Goal: Task Accomplishment & Management: Manage account settings

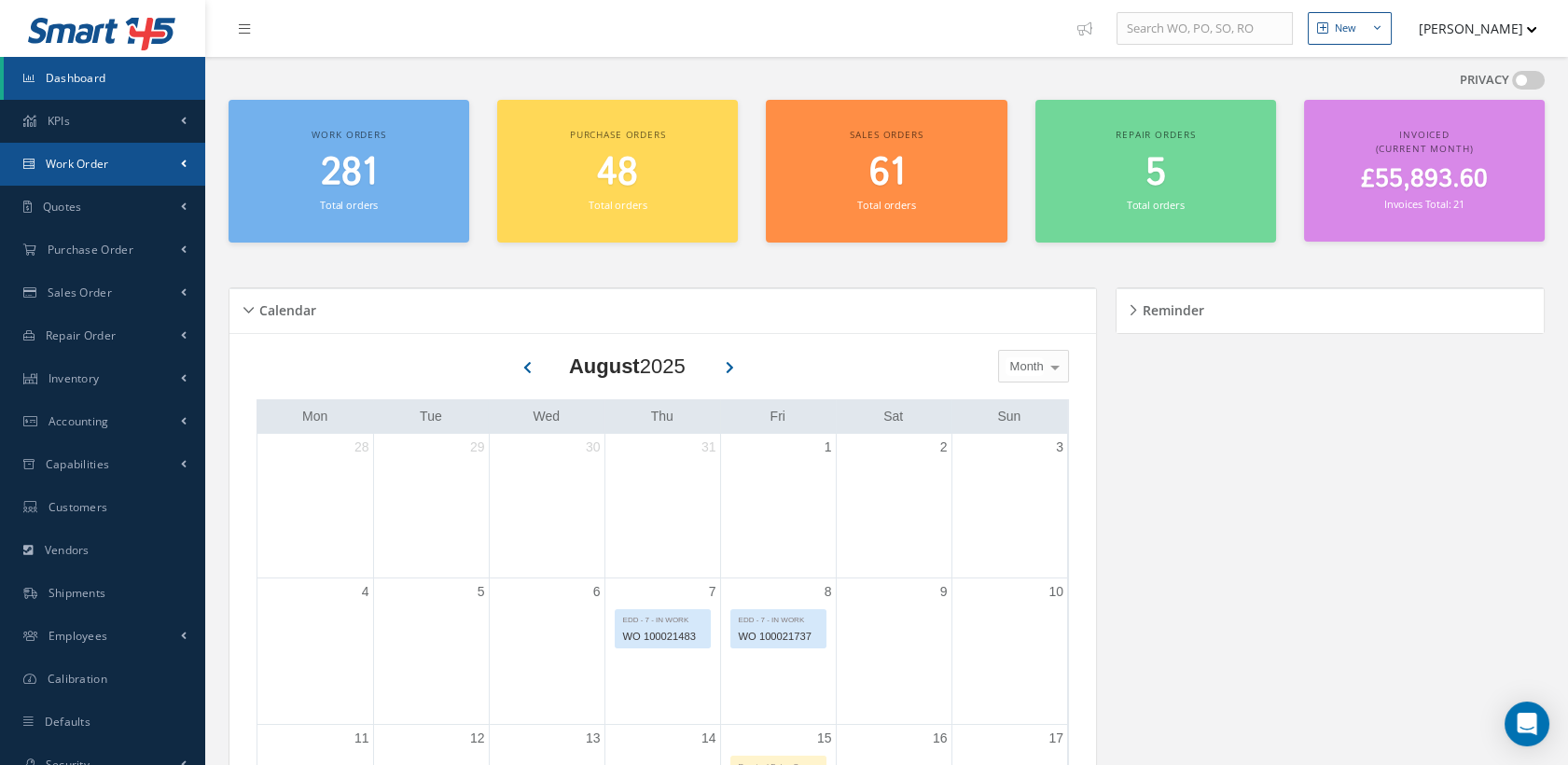
click at [90, 168] on span "Work Order" at bounding box center [77, 164] width 63 height 16
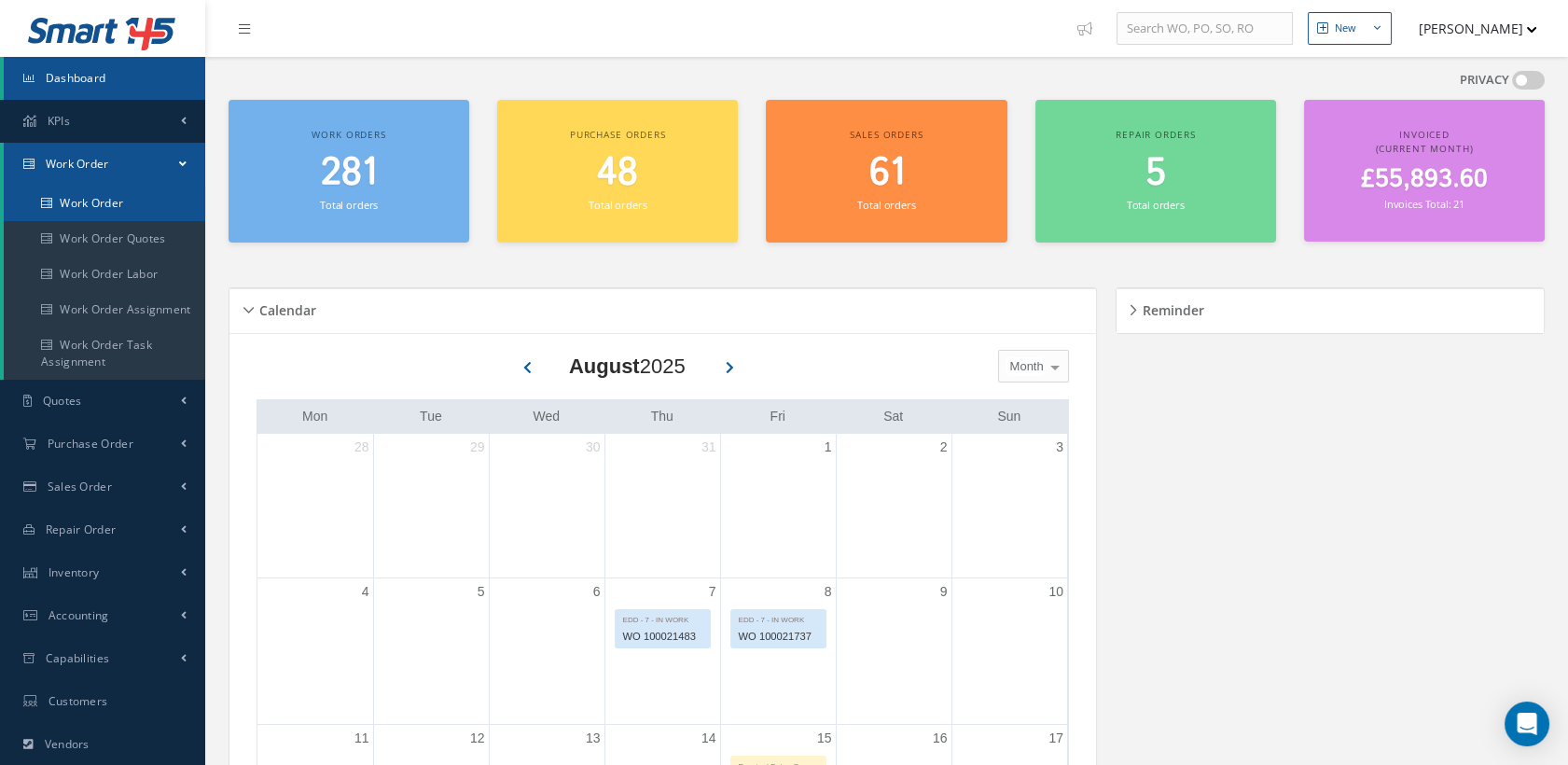
click at [88, 198] on link "Work Order" at bounding box center [104, 203] width 202 height 35
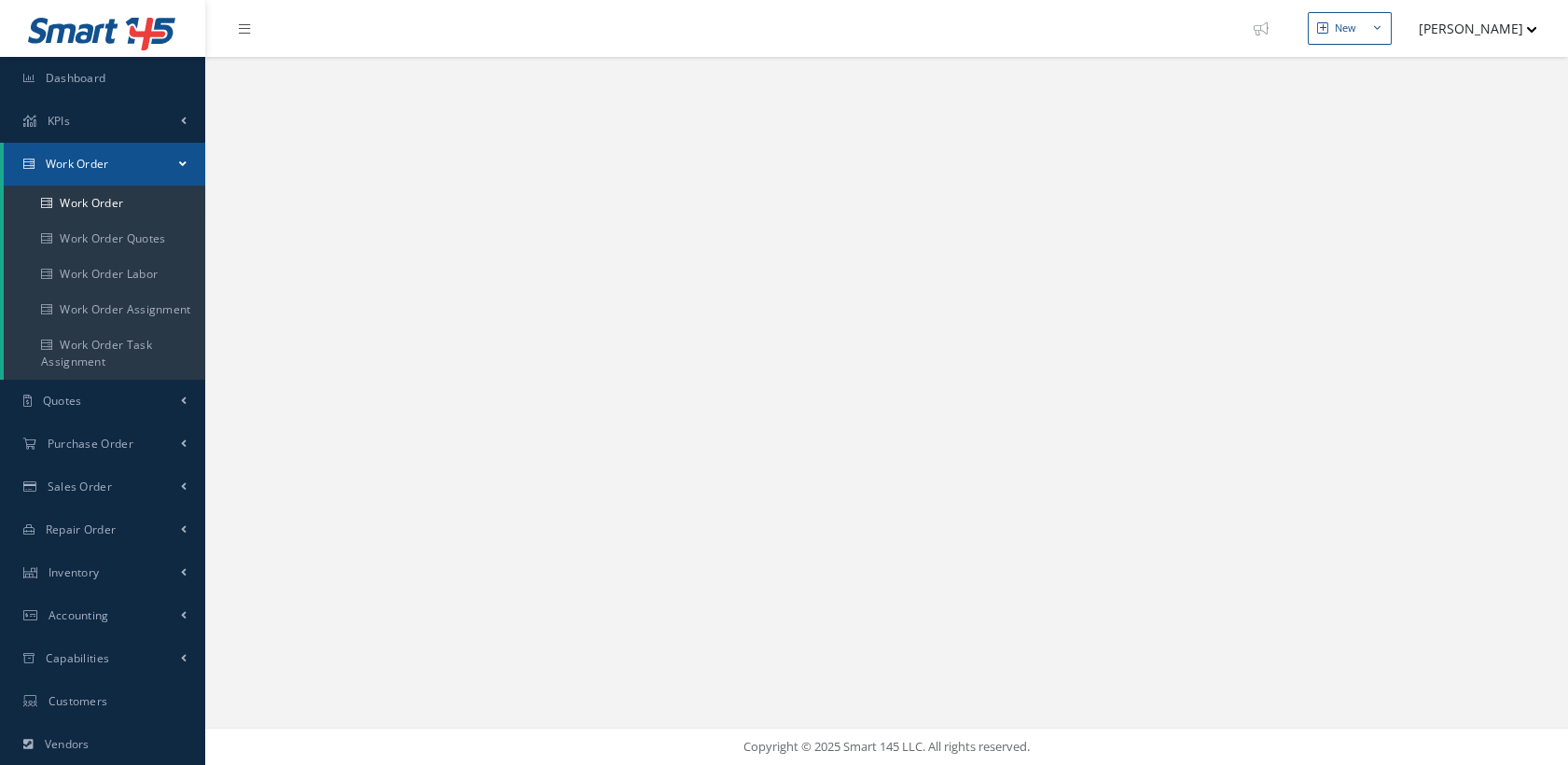
select select "25"
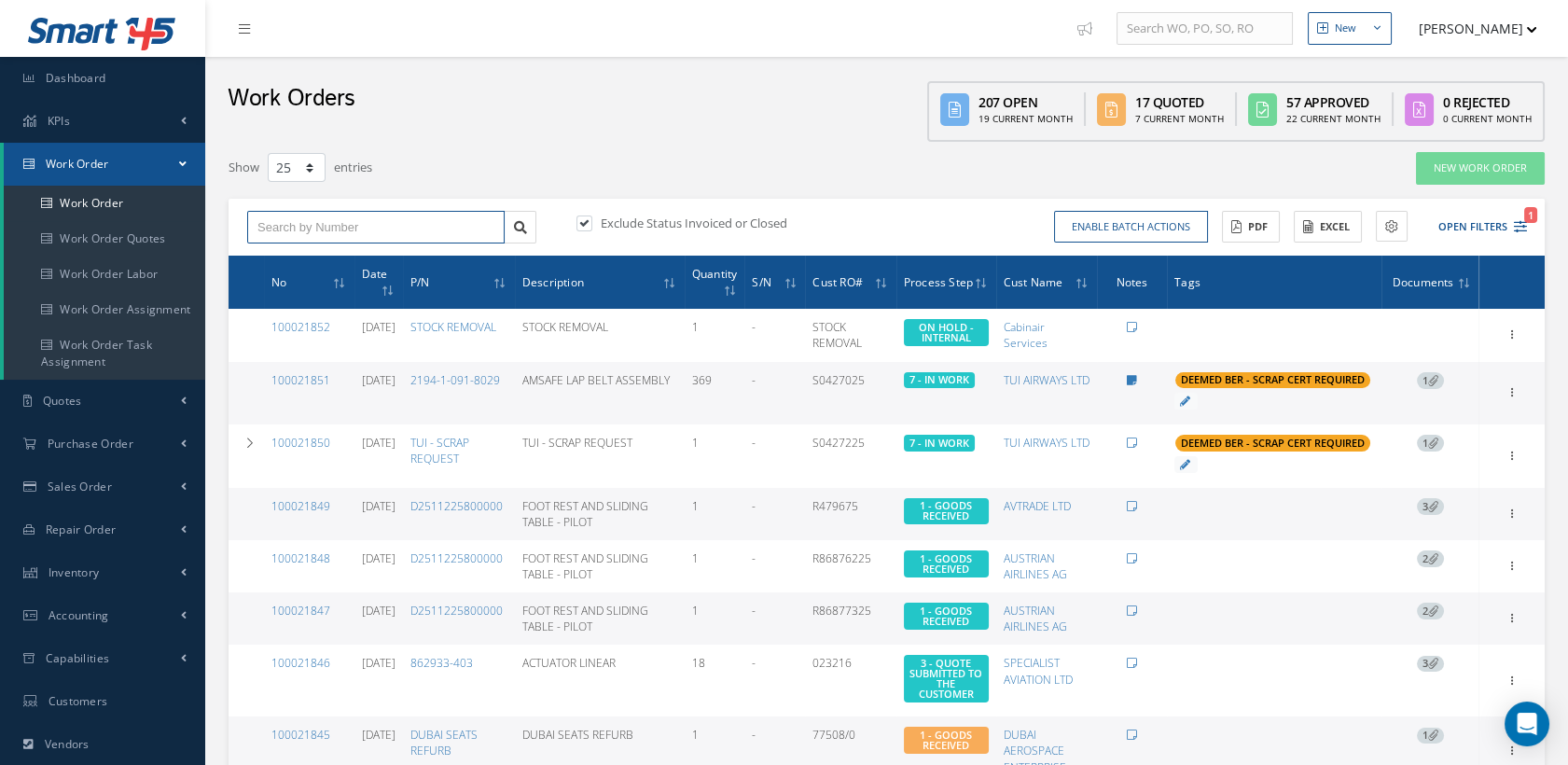
click at [303, 217] on input "text" at bounding box center [376, 227] width 257 height 33
type input "100021805"
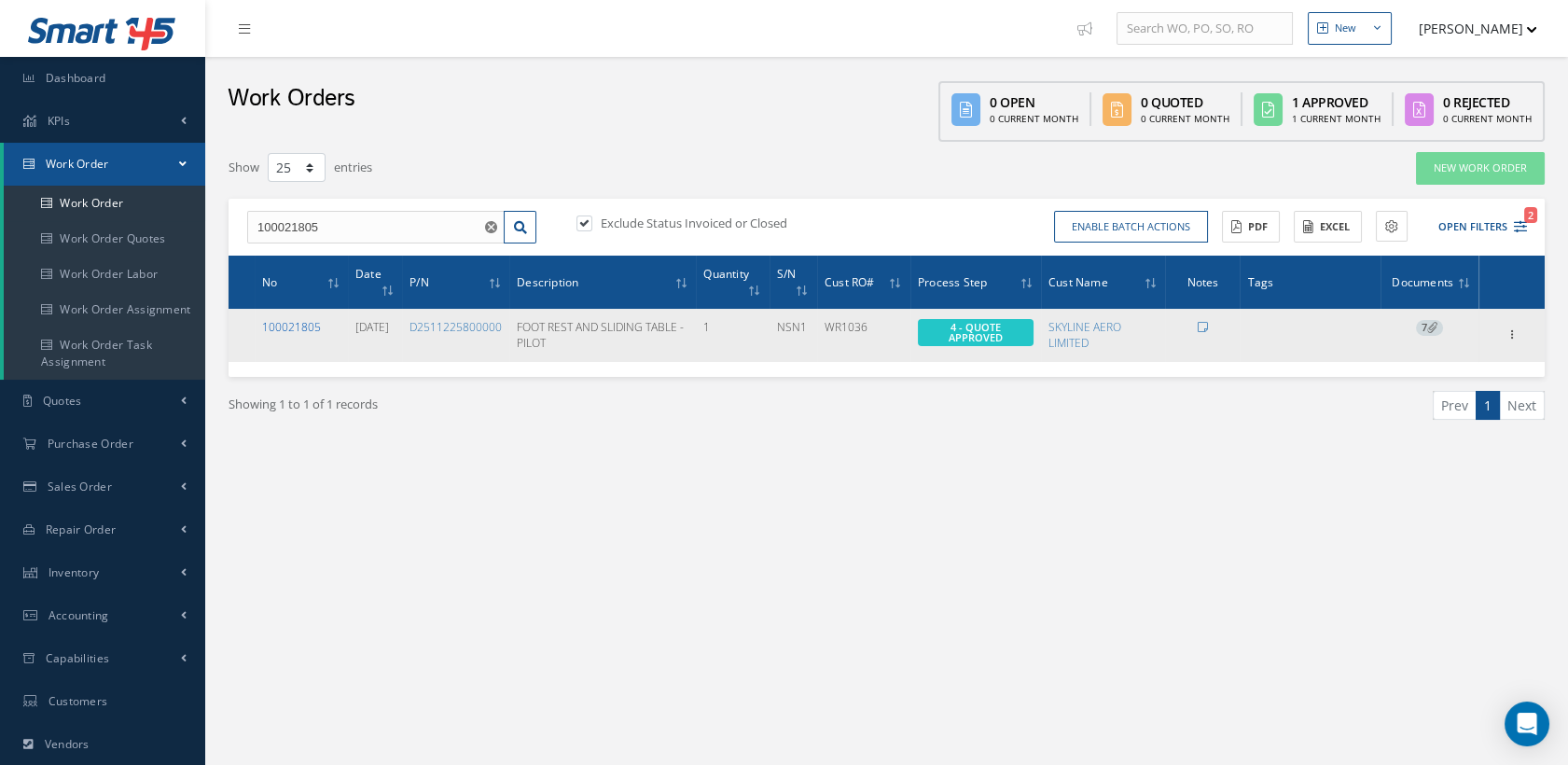
click at [291, 321] on link "100021805" at bounding box center [291, 327] width 59 height 16
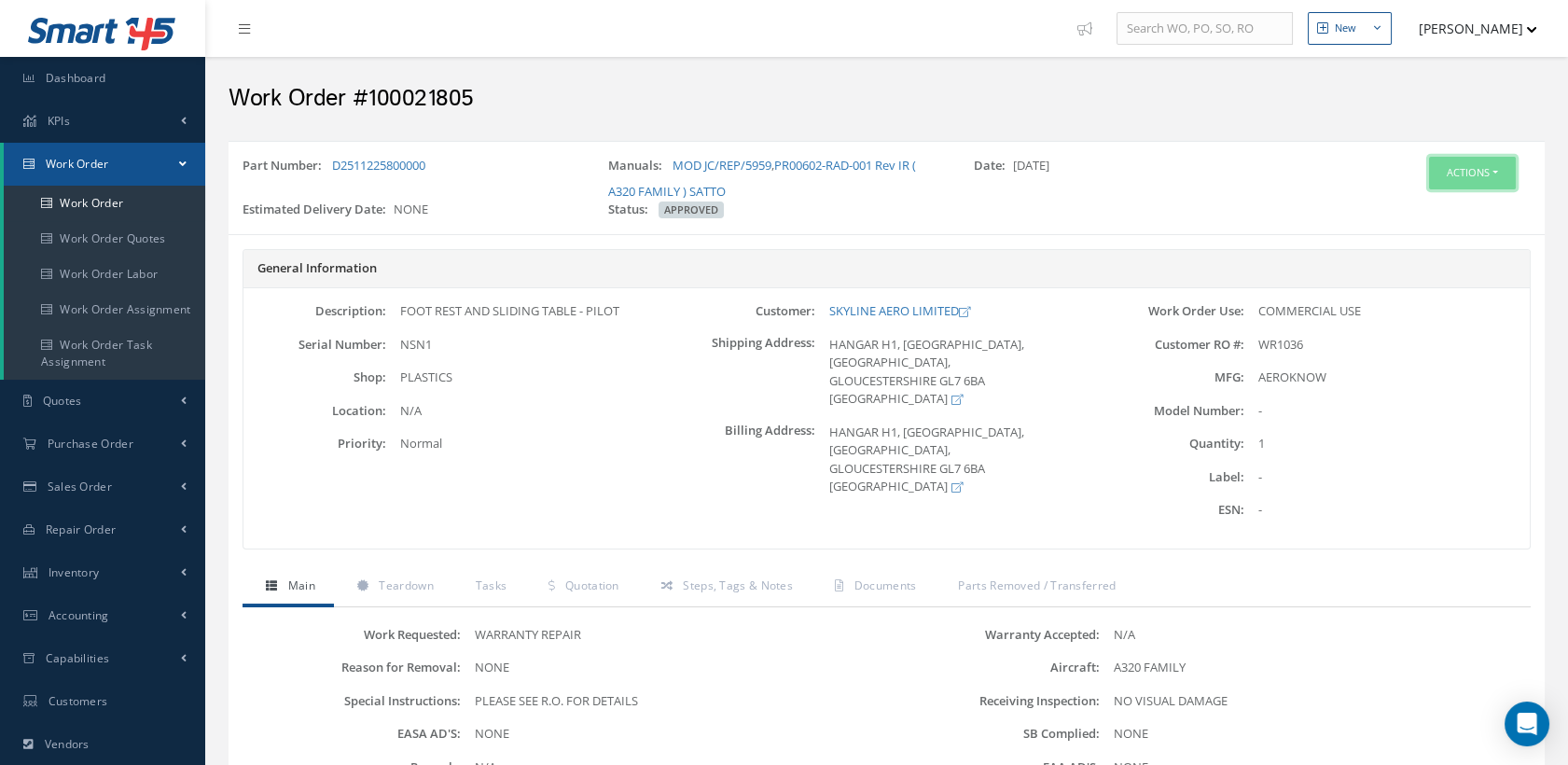
click at [1436, 172] on button "Actions" at bounding box center [1472, 173] width 87 height 32
click at [1416, 210] on link "Edit" at bounding box center [1442, 208] width 150 height 26
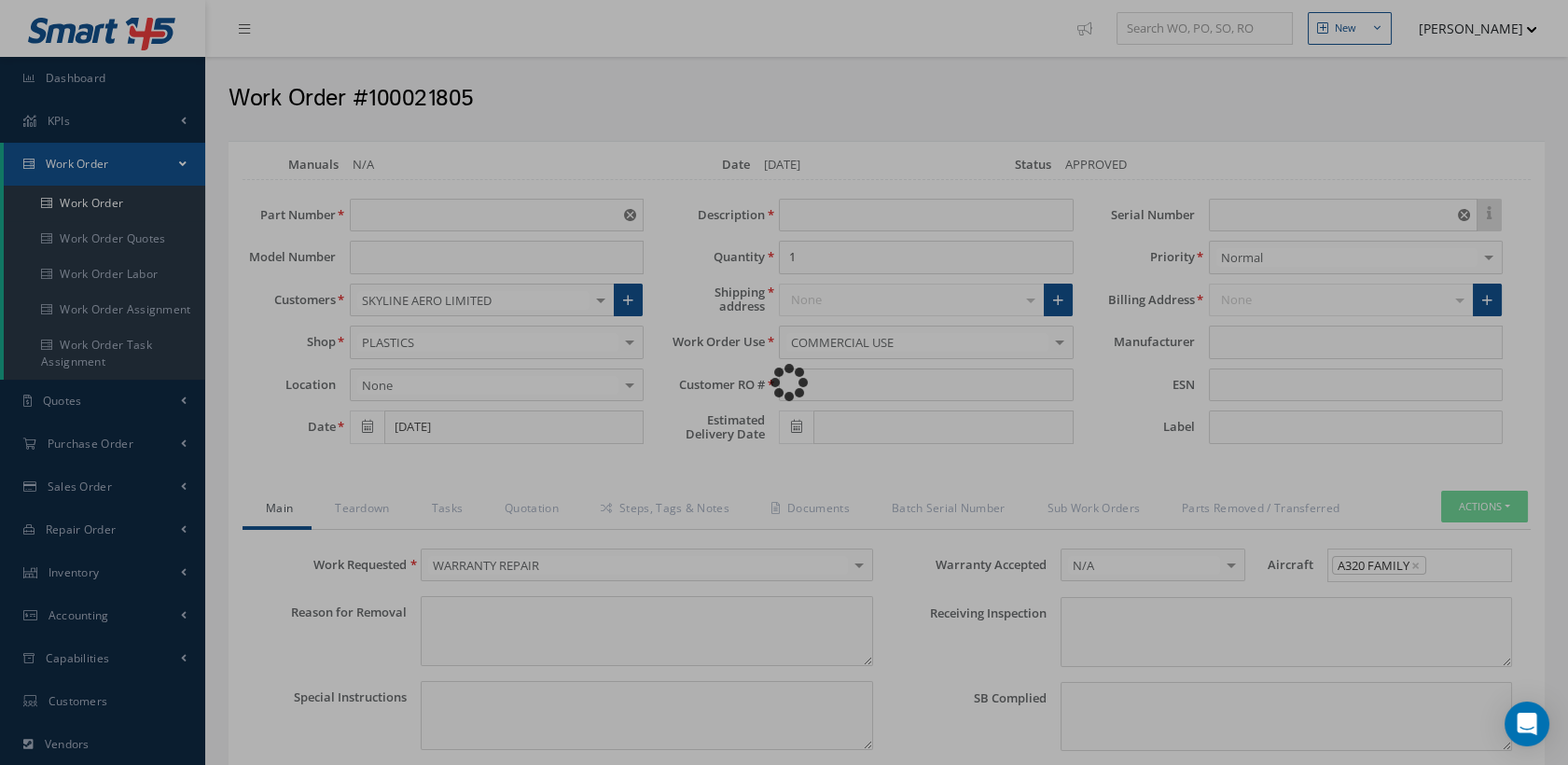
type input "D2511225800000"
type input "[DATE]"
type input "FOOT REST AND SLIDING TABLE - PILOT"
type input "WR1036"
type input "NSN1"
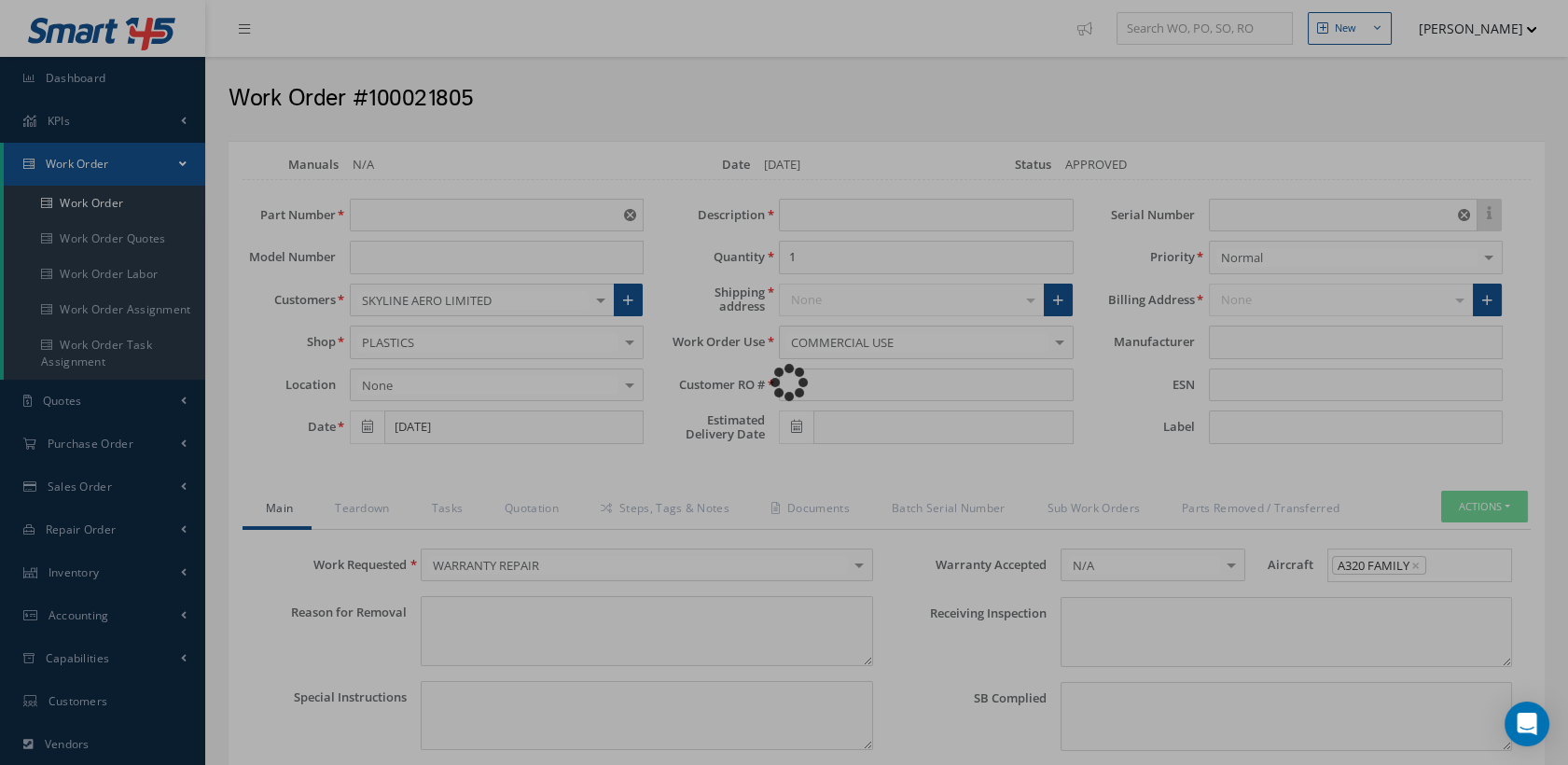
type textarea "NONE"
type textarea "PLEASE SEE R.O. FOR DETAILS"
type input "NONE"
type textarea "NO VISUAL DAMAGE"
type textarea "NONE"
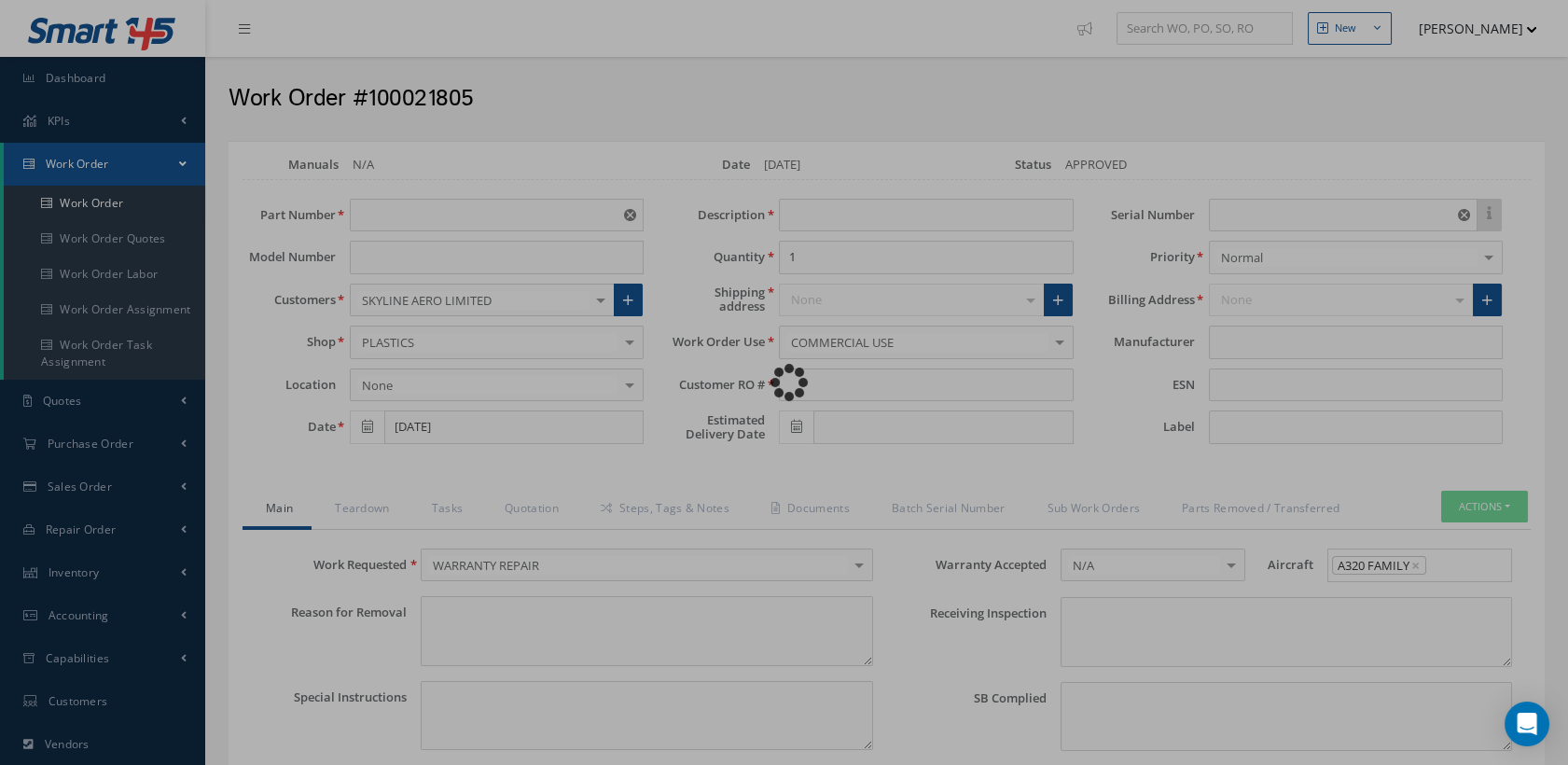
type input "NONE"
type input "$6,231"
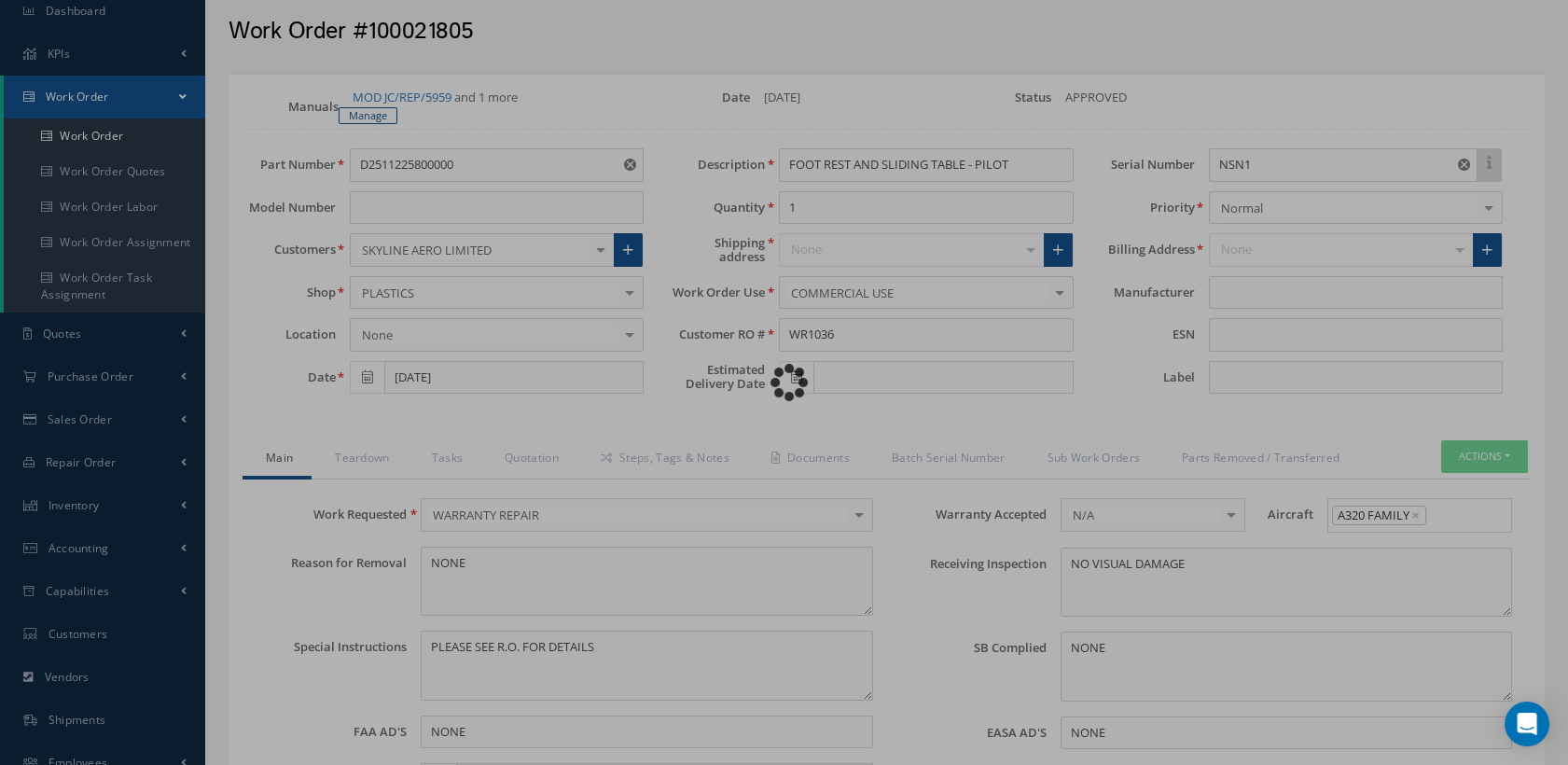
scroll to position [103, 0]
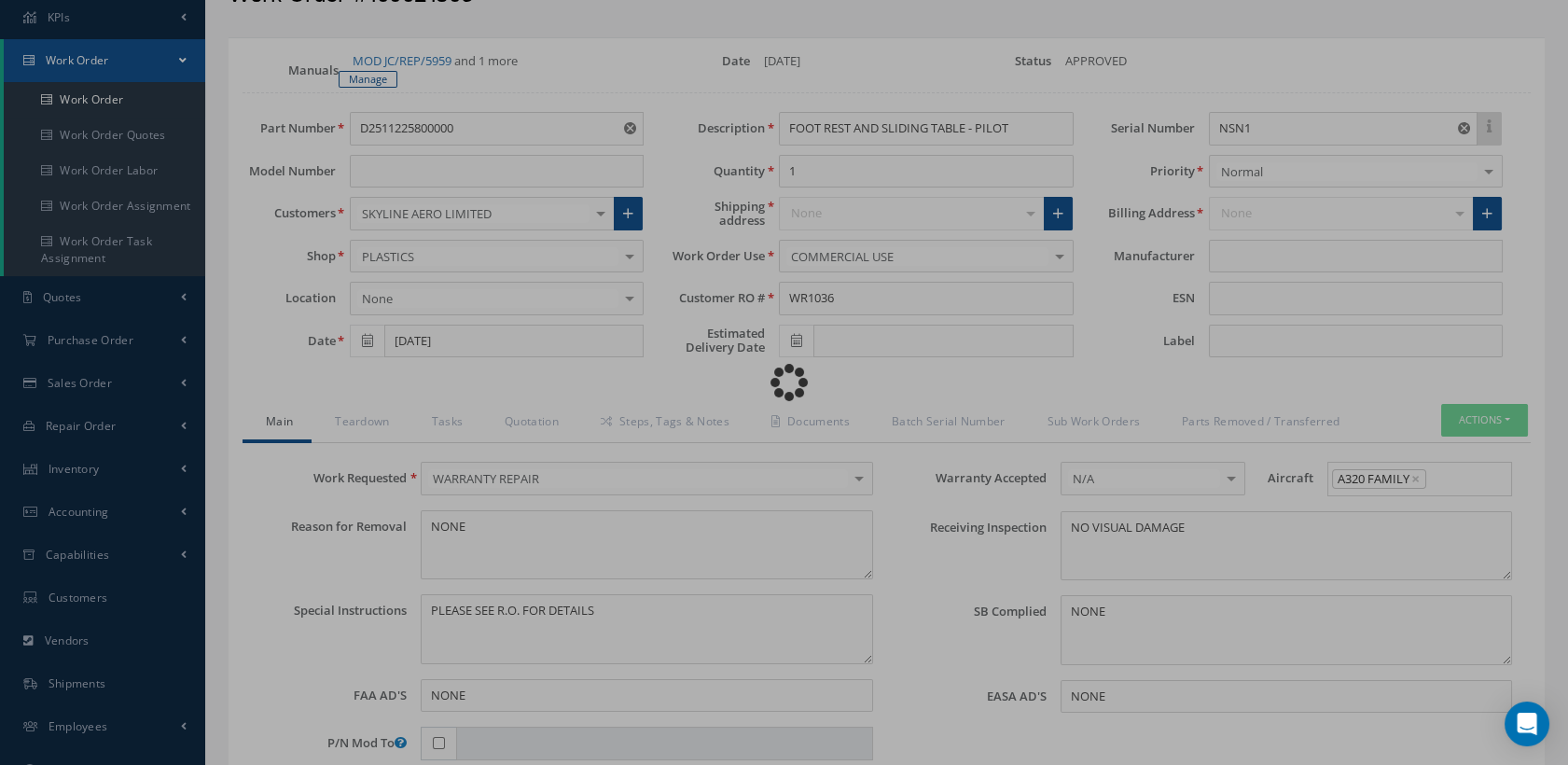
type input "AEROKNOW"
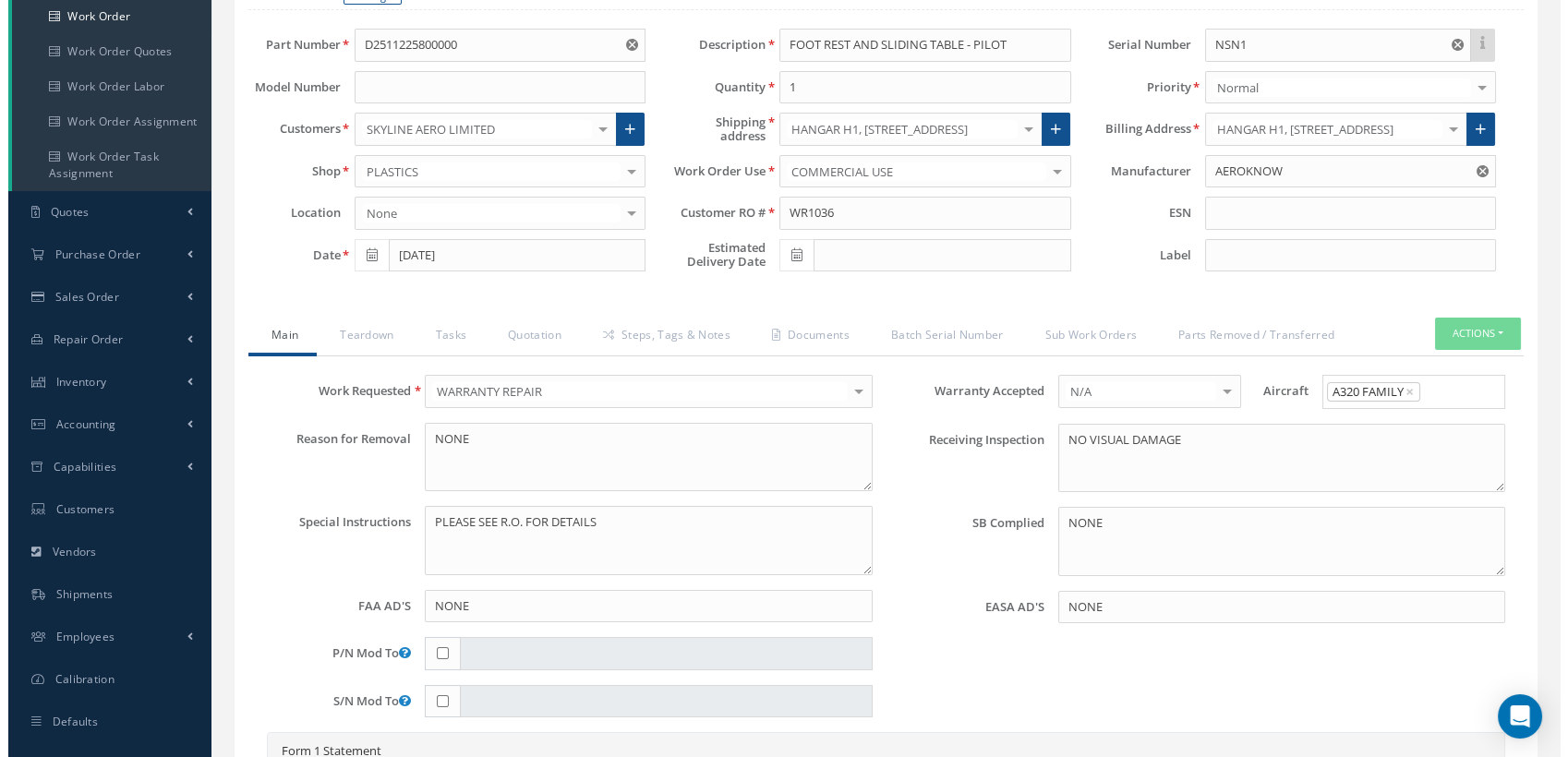
scroll to position [307, 0]
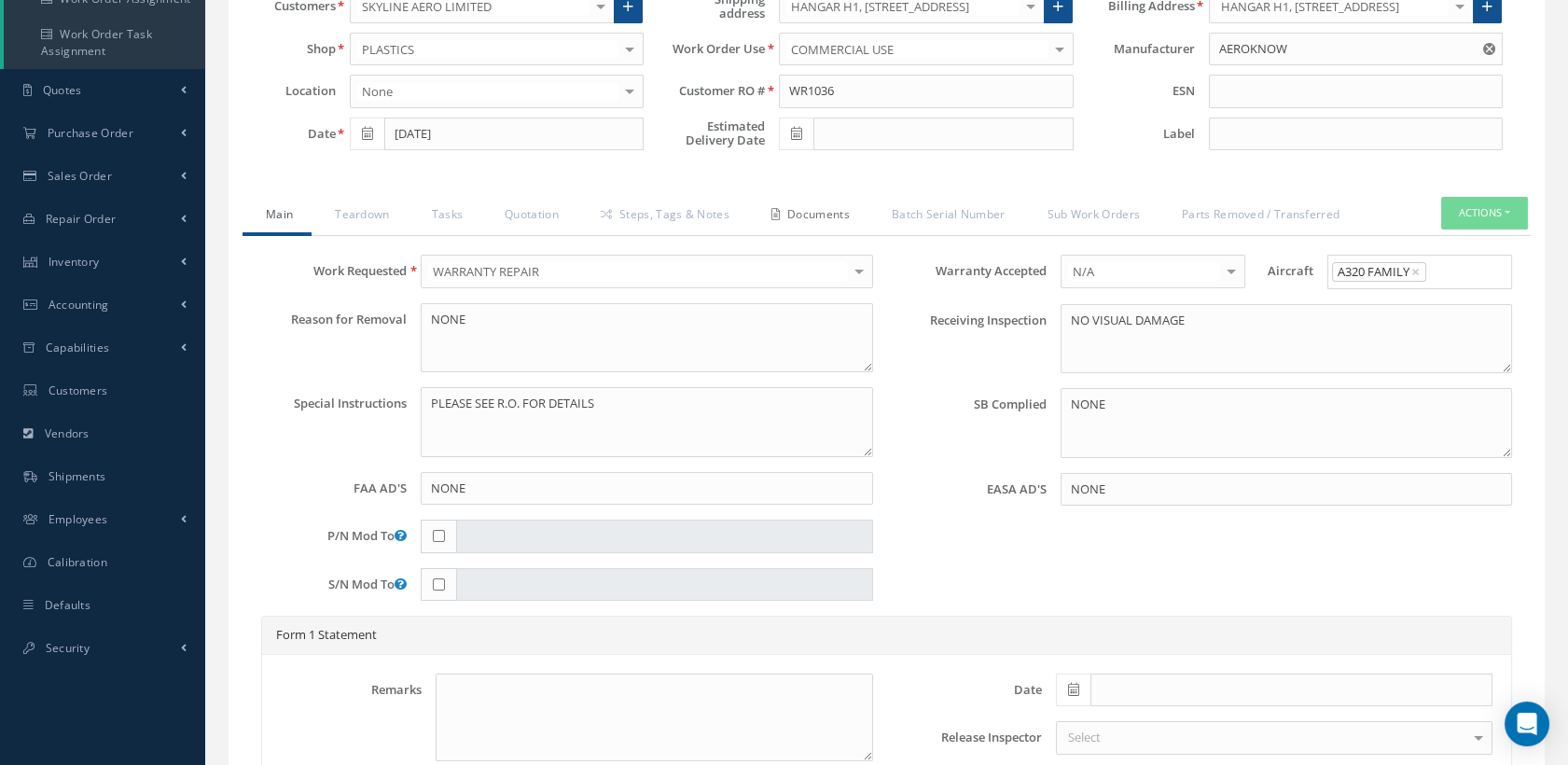
click at [822, 208] on link "Documents" at bounding box center [807, 216] width 120 height 39
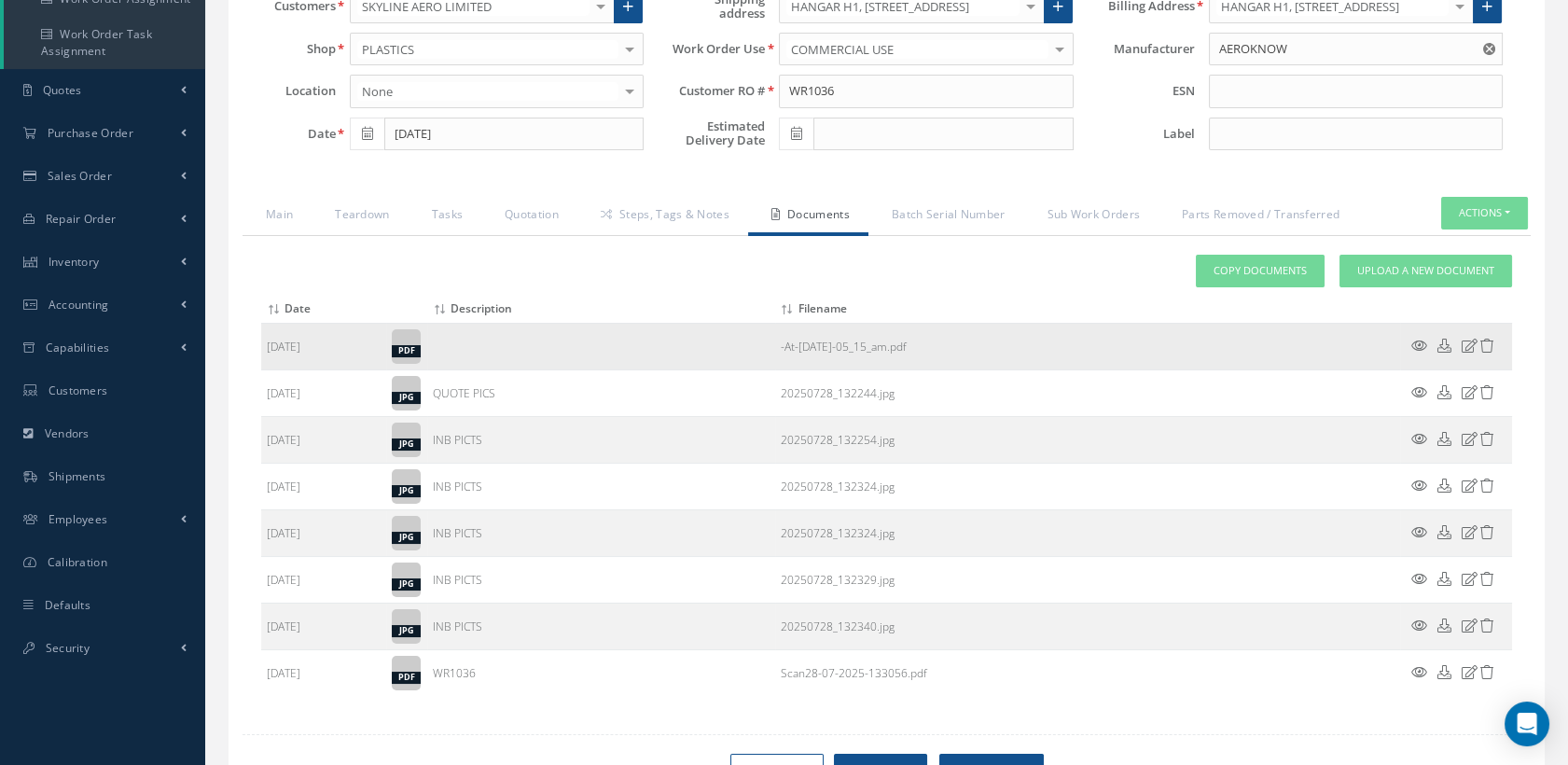
click at [1469, 339] on icon at bounding box center [1469, 346] width 16 height 14
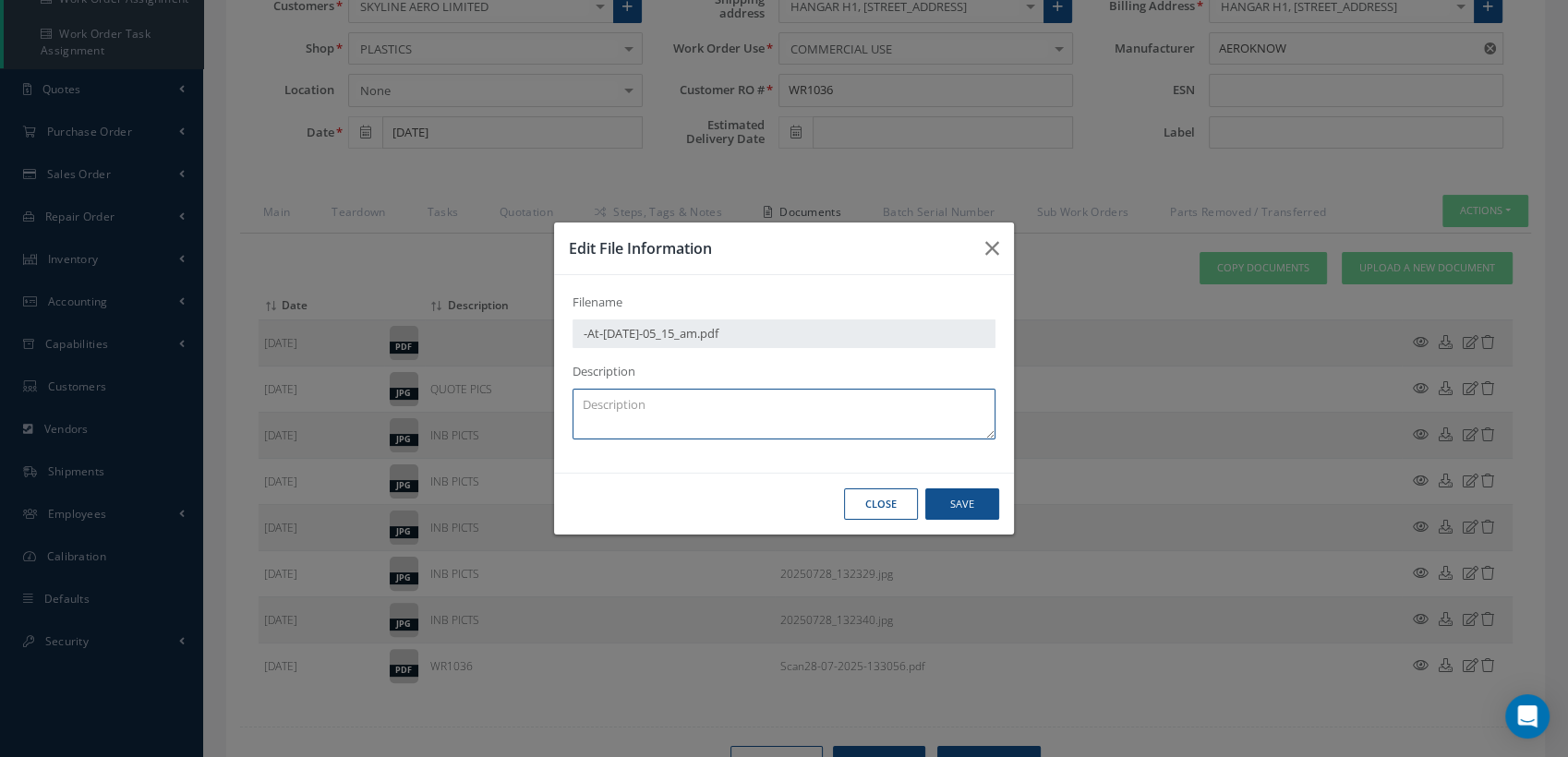
click at [673, 407] on textarea at bounding box center [783, 414] width 422 height 51
type textarea "QA"
click at [0, 0] on button "Save" at bounding box center [0, 0] width 0 height 0
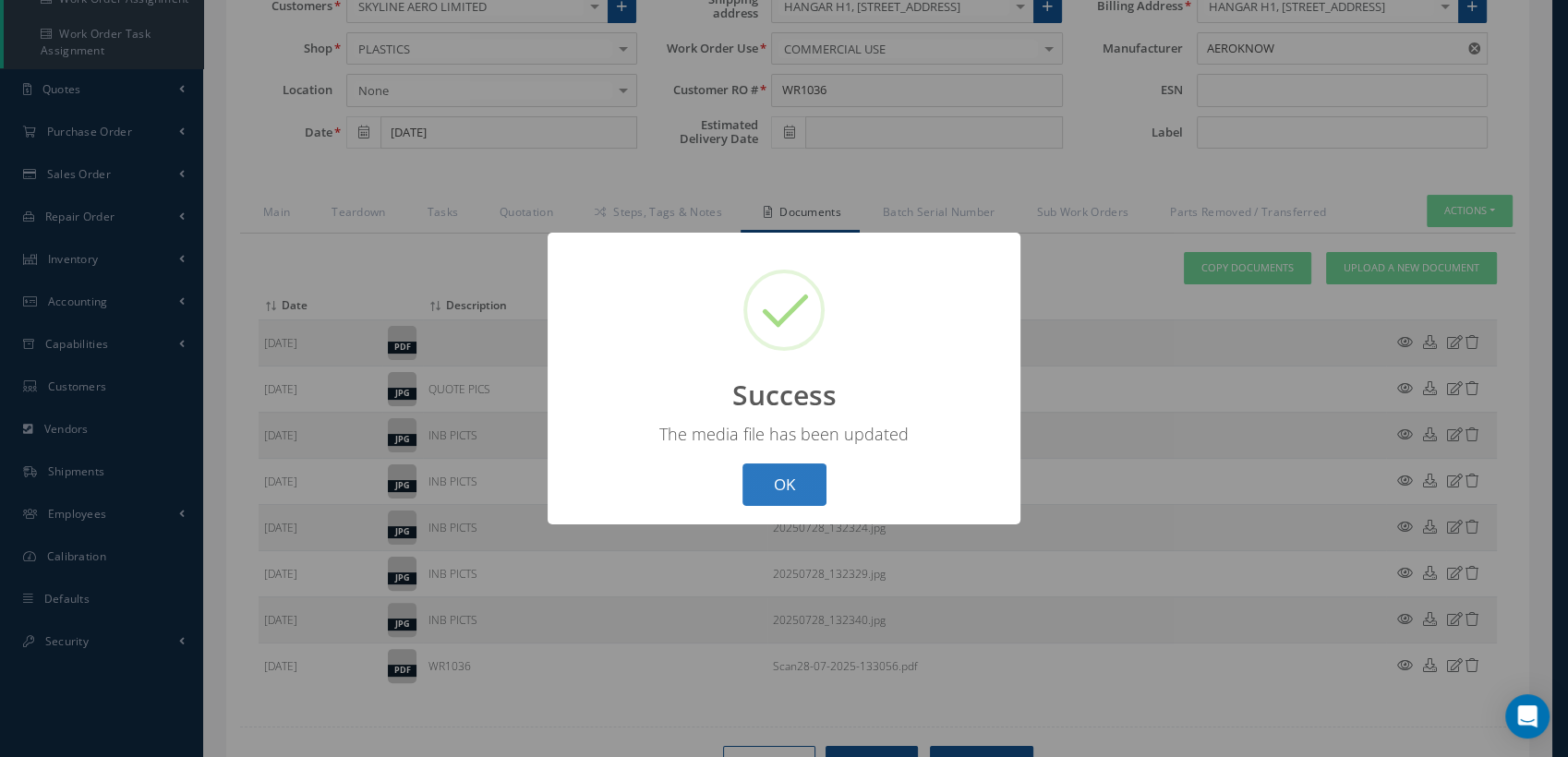
click at [782, 474] on button "OK" at bounding box center [784, 485] width 84 height 43
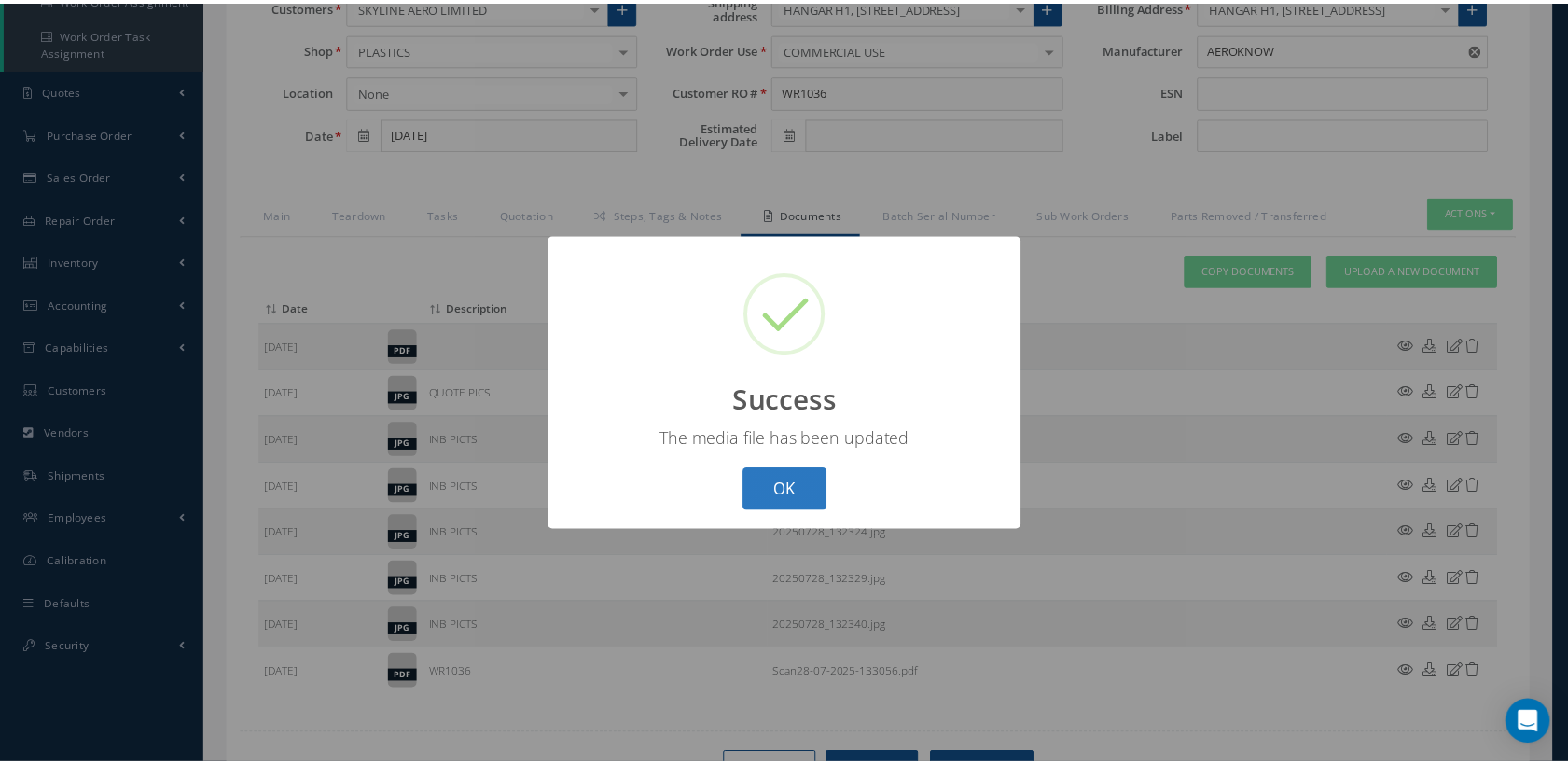
scroll to position [215, 0]
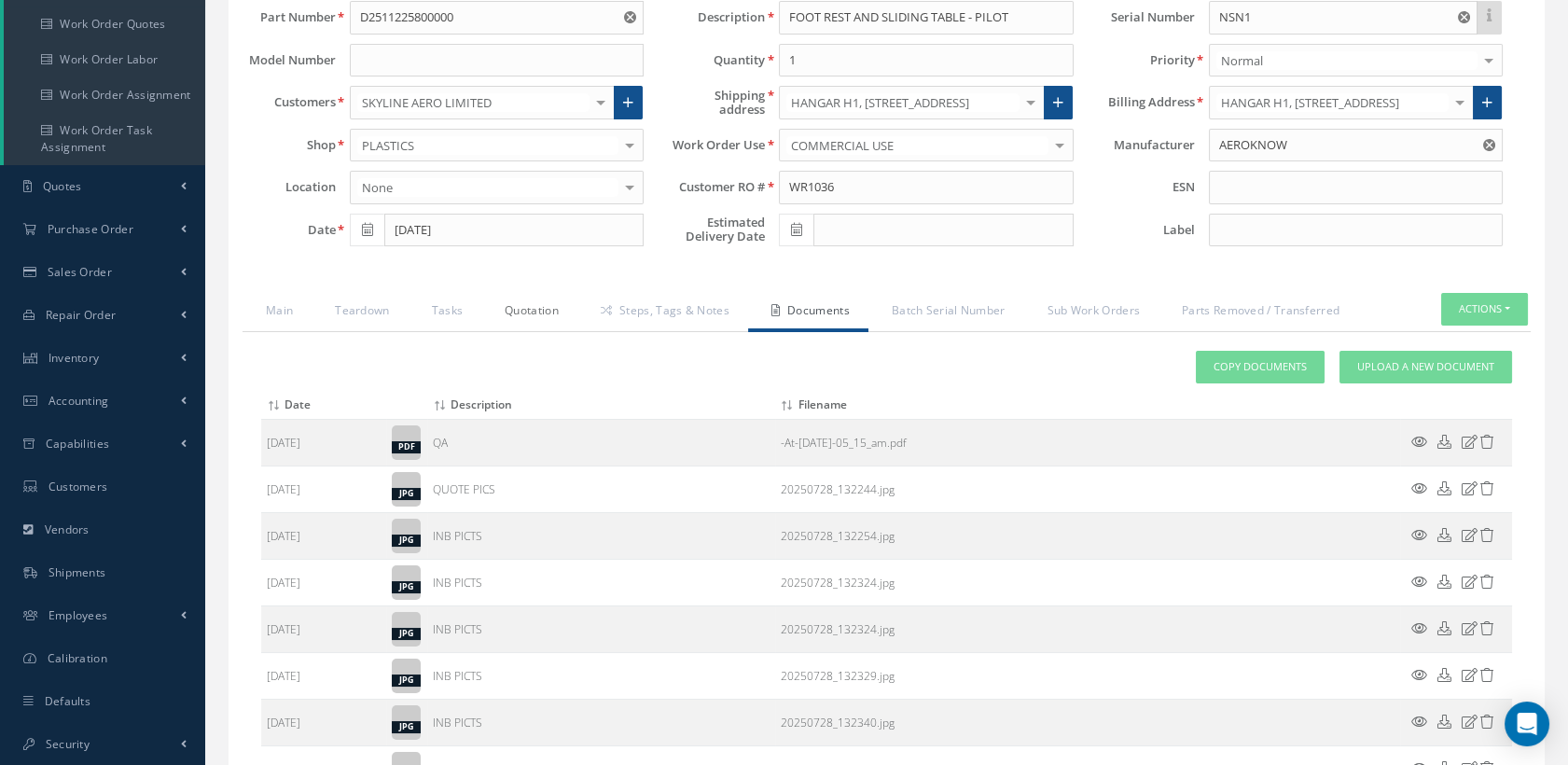
click at [537, 302] on link "Quotation" at bounding box center [530, 311] width 97 height 39
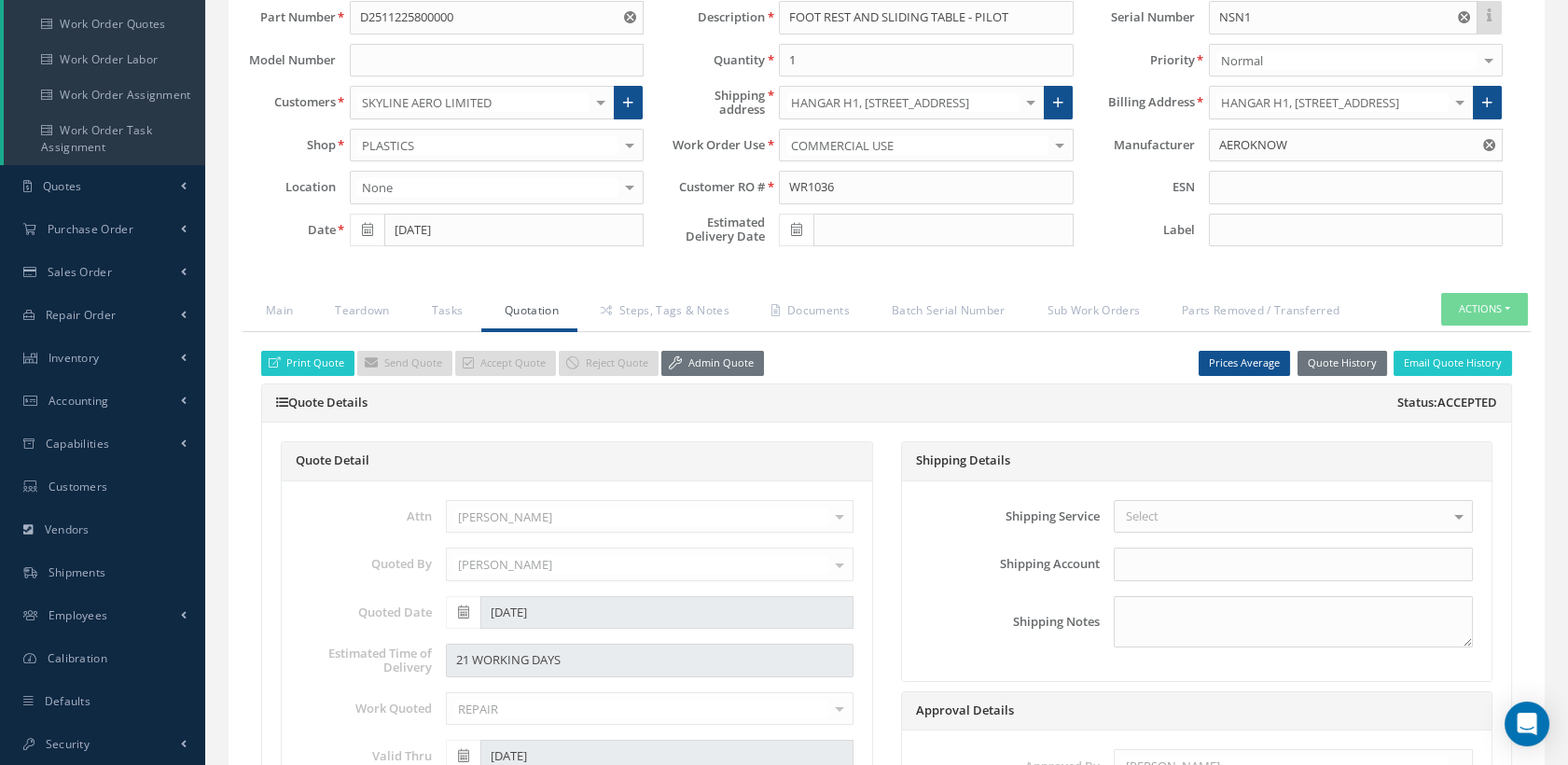
click at [801, 223] on icon at bounding box center [797, 230] width 11 height 13
click at [964, 258] on th "»" at bounding box center [960, 260] width 28 height 28
click at [933, 369] on td "19" at bounding box center [933, 372] width 28 height 28
type input "[DATE]"
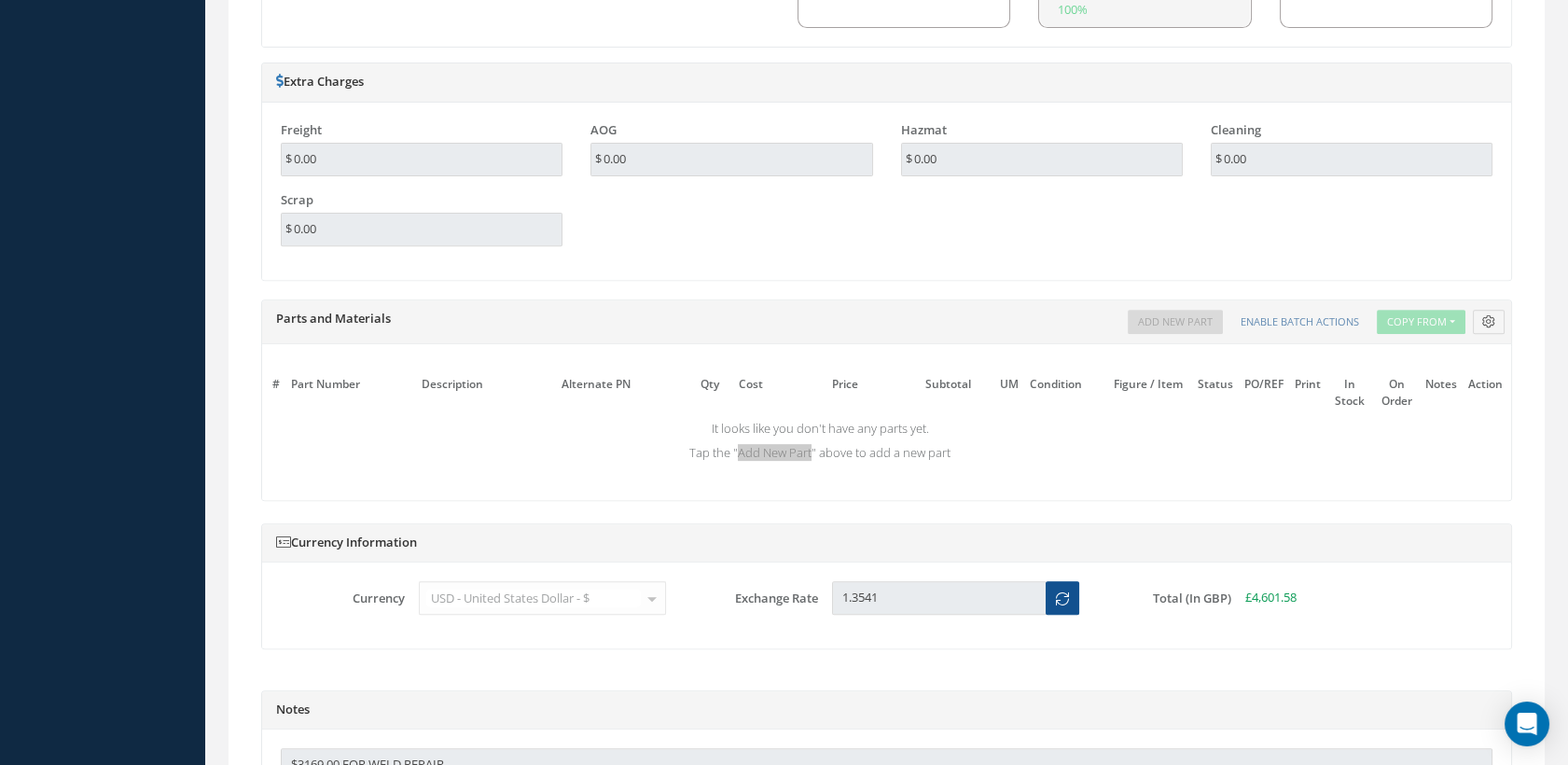
scroll to position [1770, 0]
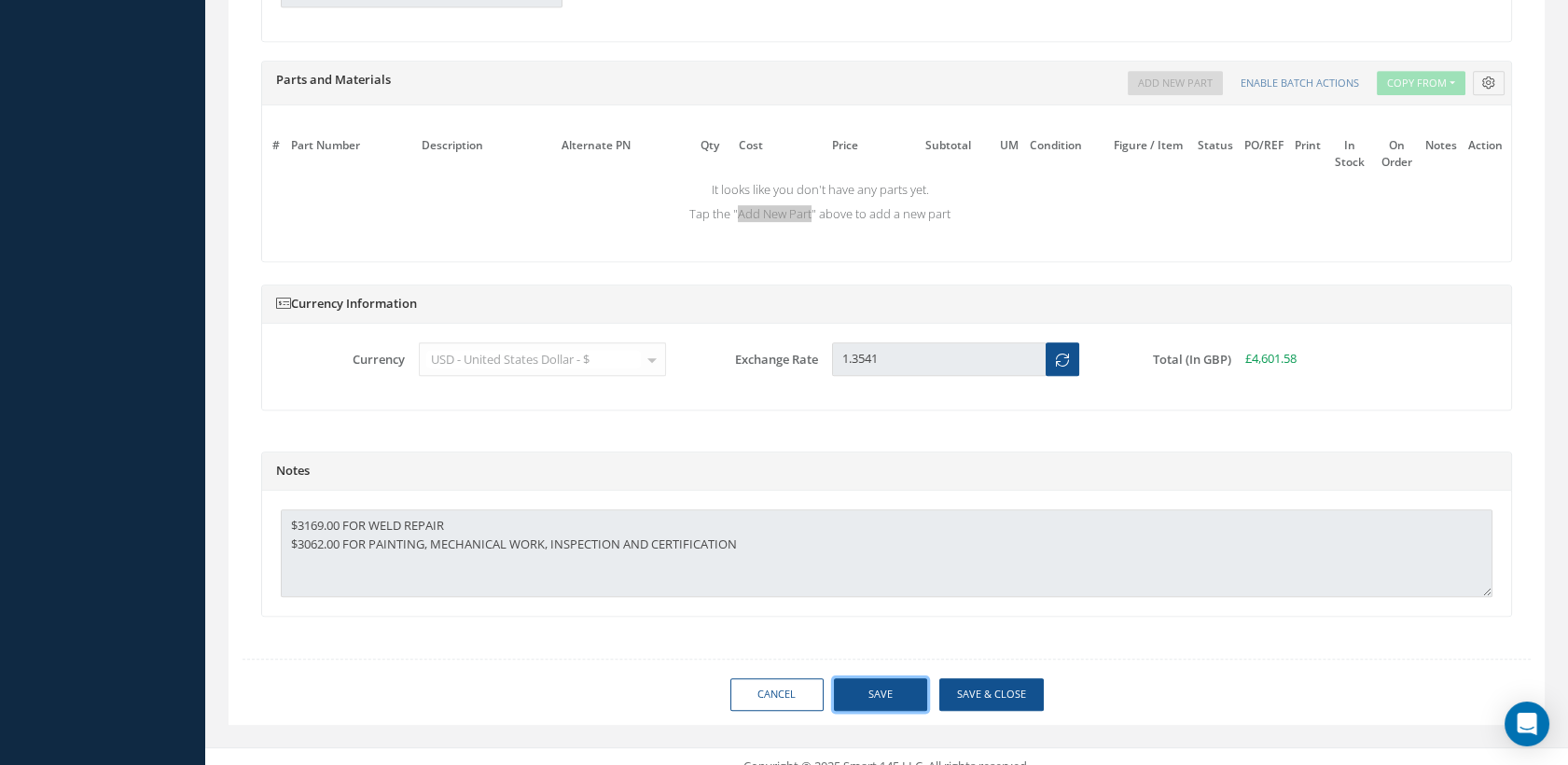
click at [866, 709] on button "Save" at bounding box center [880, 695] width 94 height 32
type input "AEROKNOW"
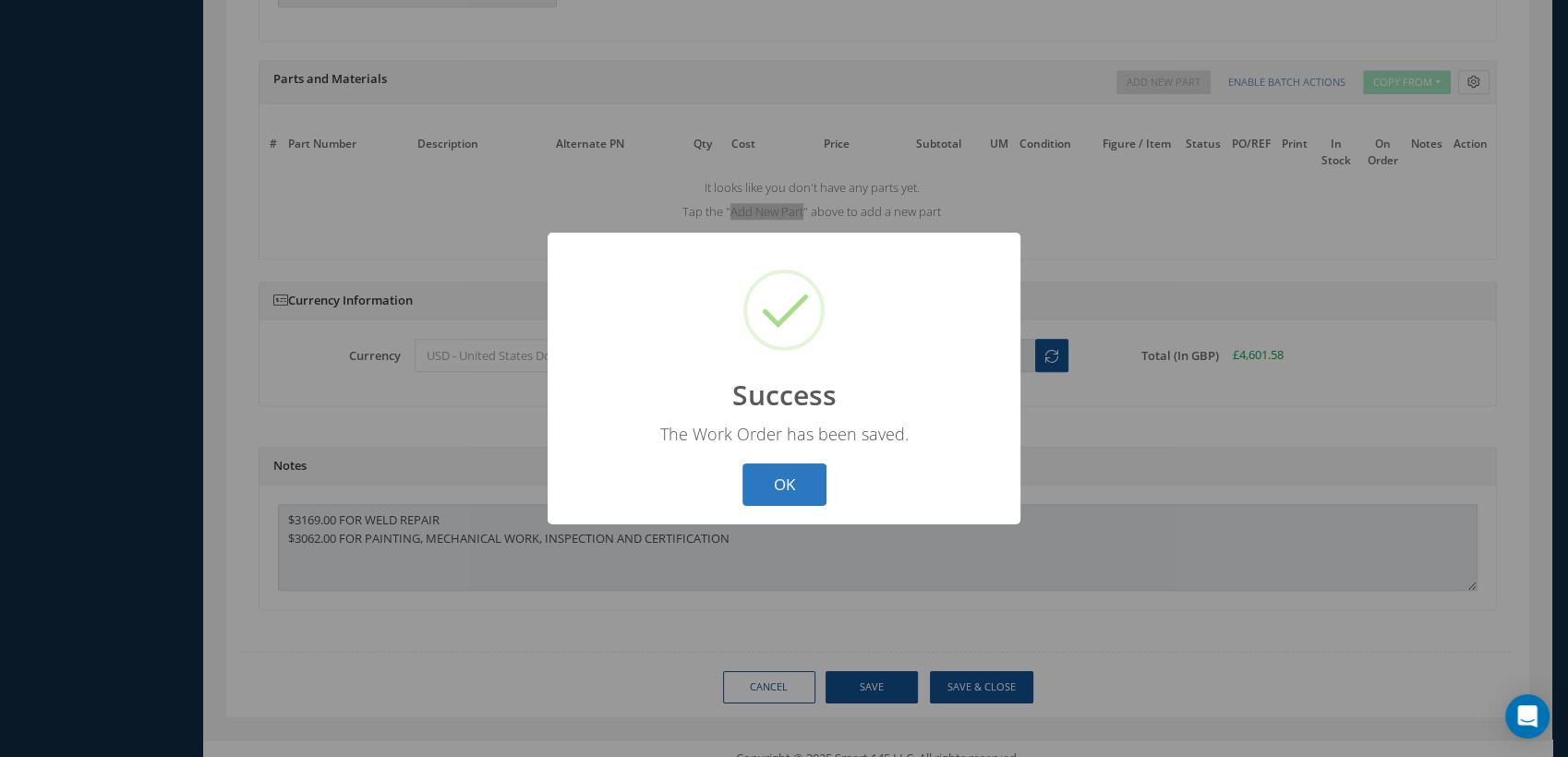
click at [802, 489] on button "OK" at bounding box center [784, 485] width 84 height 43
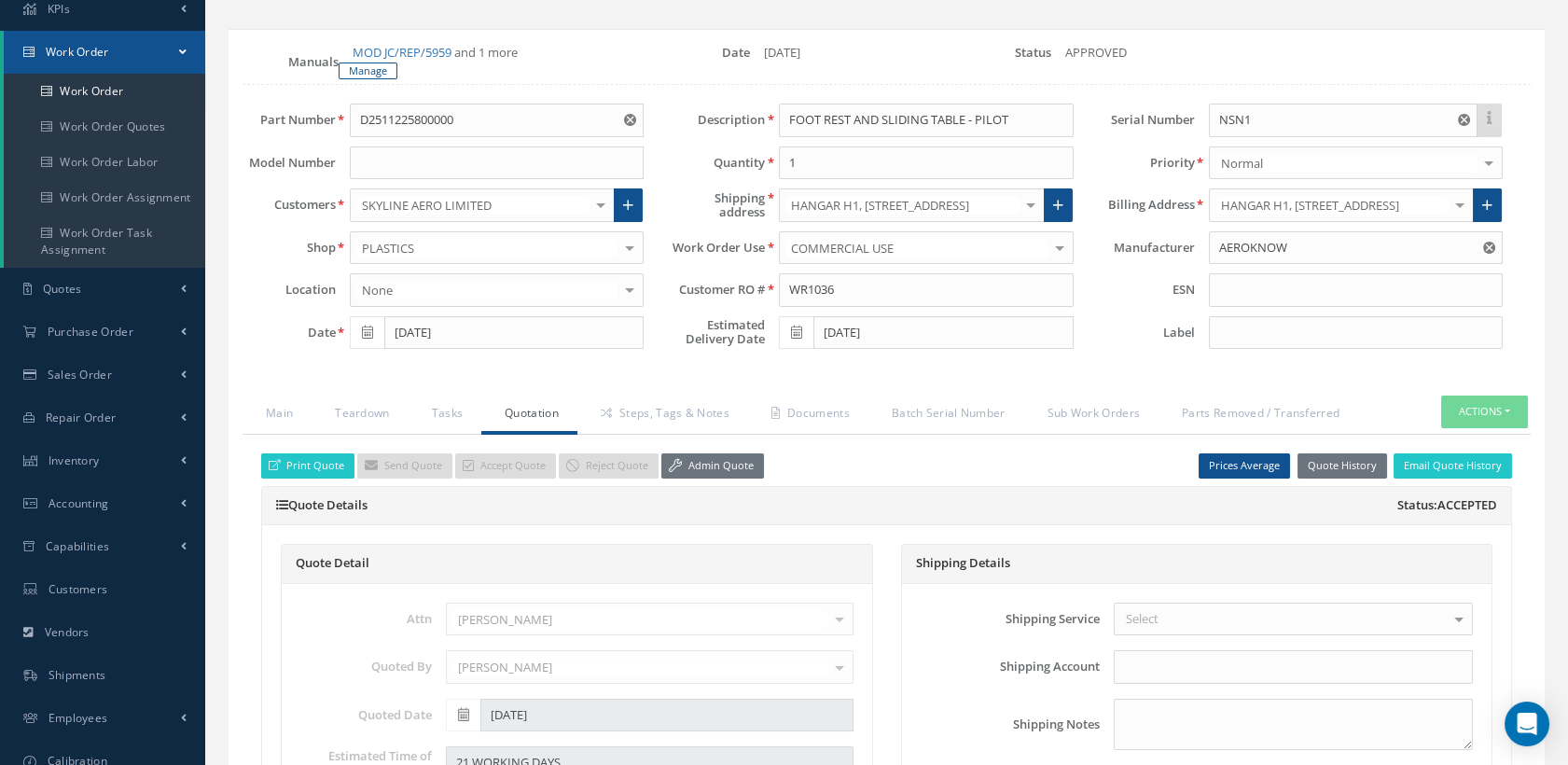
scroll to position [34, 0]
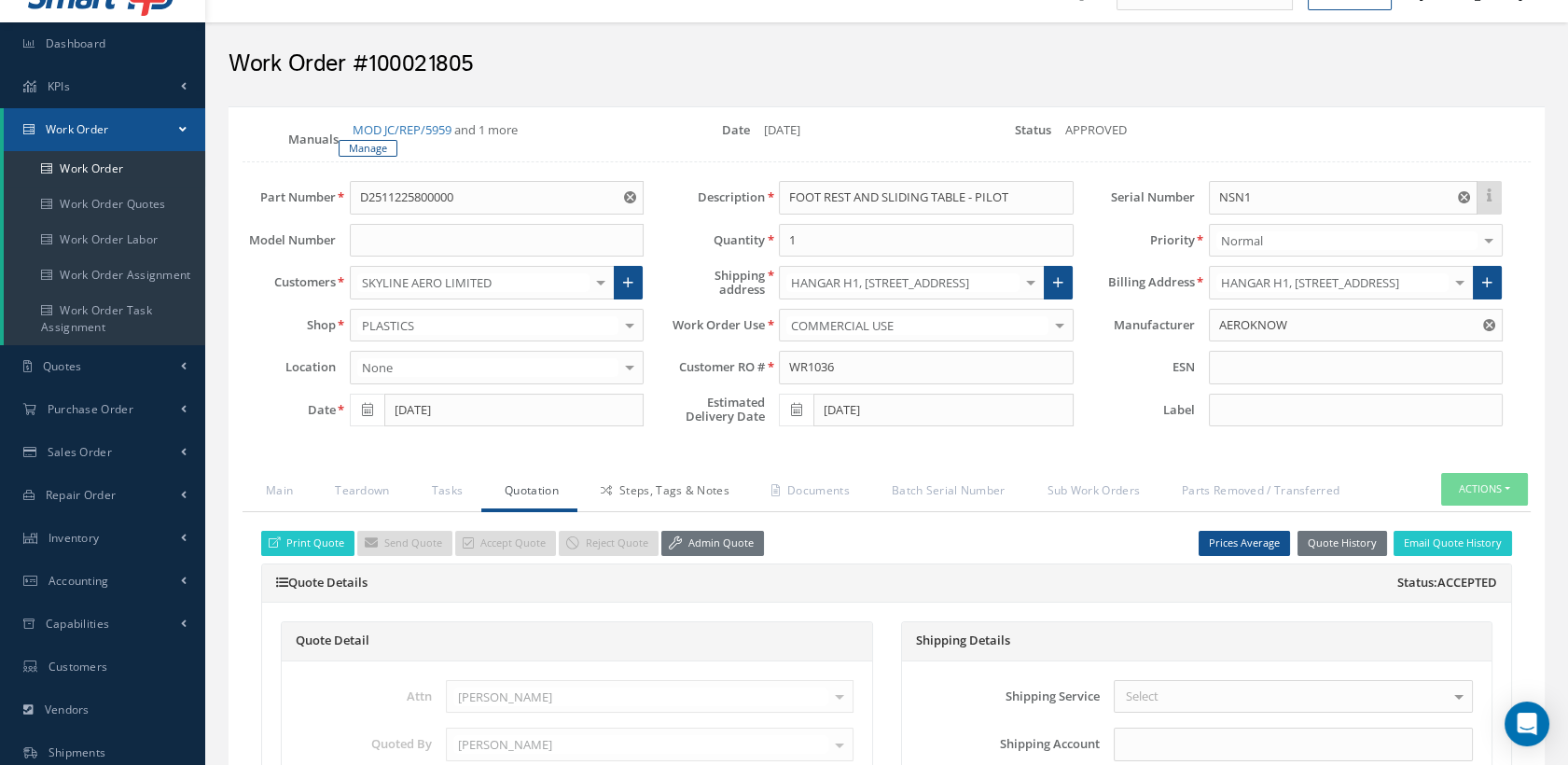
click at [649, 487] on link "Steps, Tags & Notes" at bounding box center [662, 492] width 170 height 39
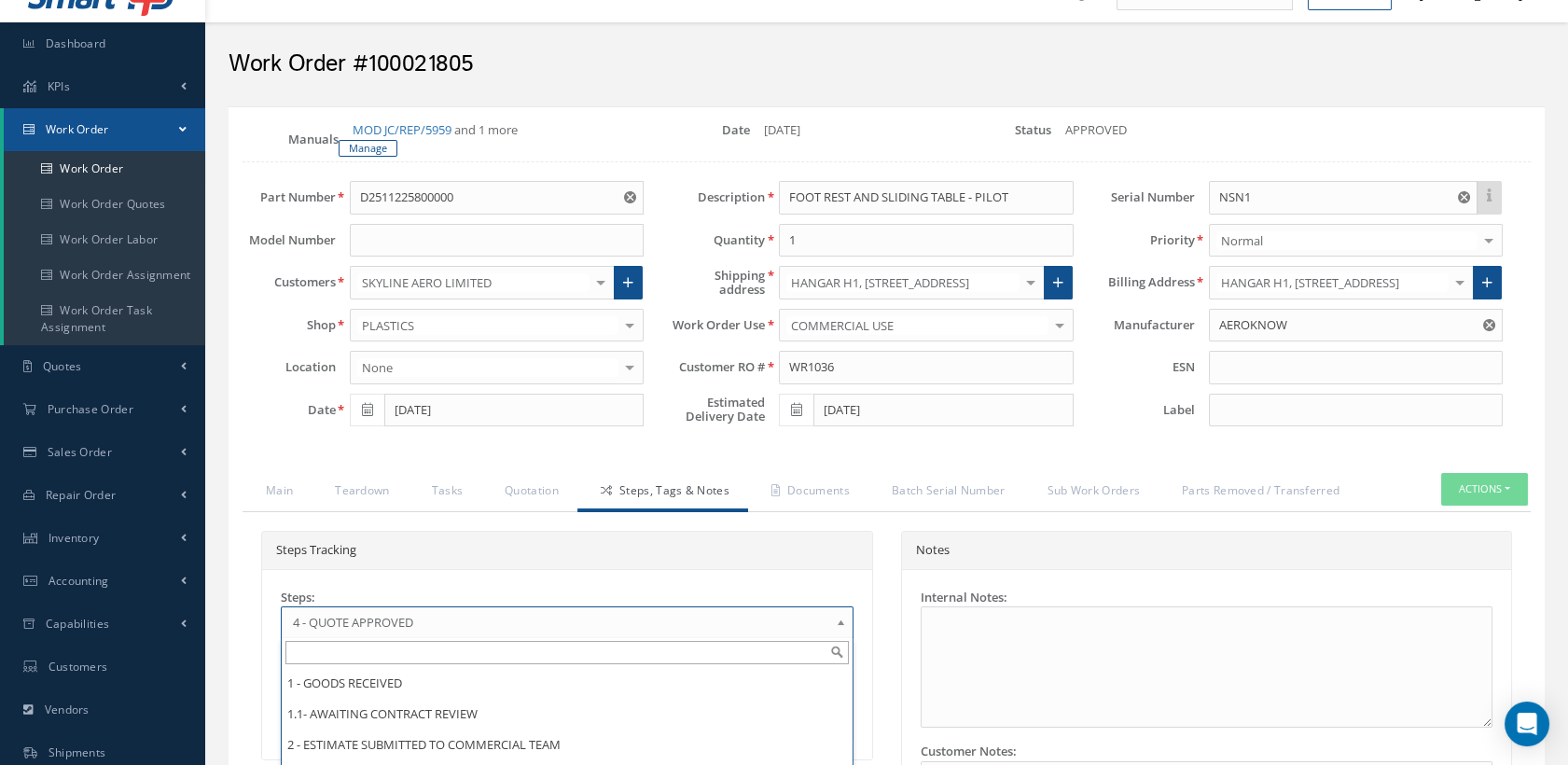
click at [419, 620] on span "4 - QUOTE APPROVED" at bounding box center [560, 623] width 537 height 23
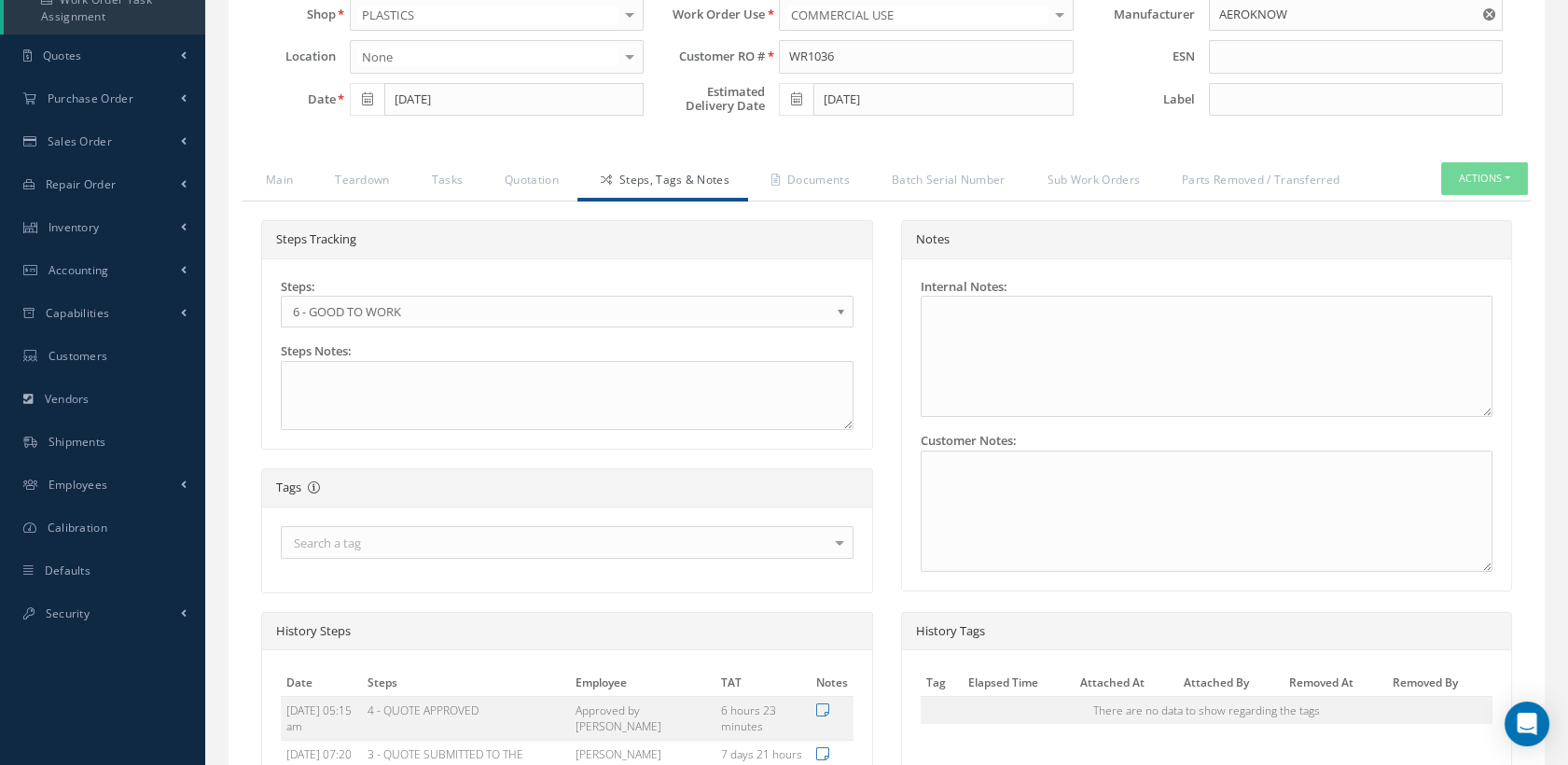
scroll to position [650, 0]
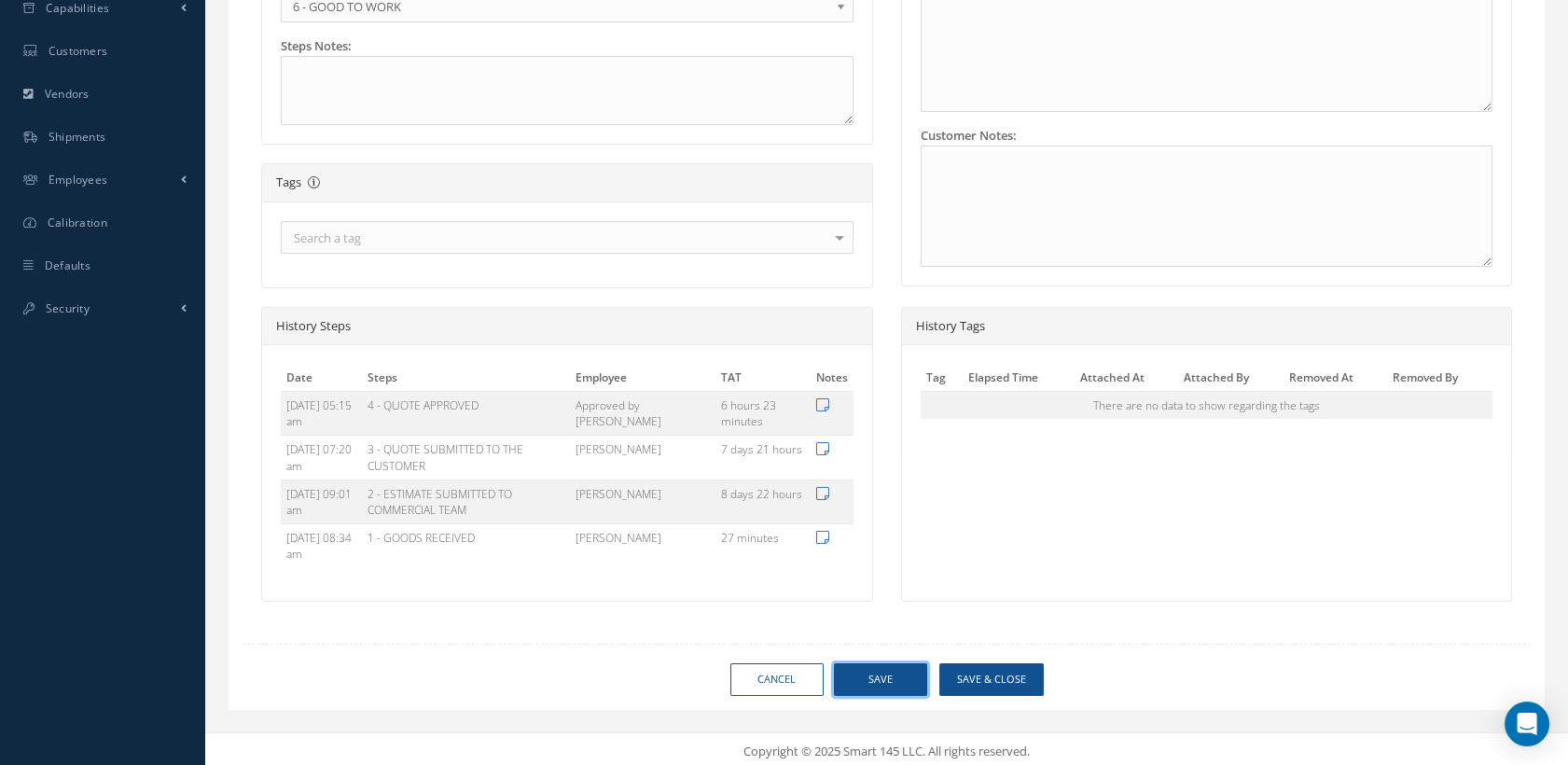
click at [901, 675] on button "Save" at bounding box center [880, 680] width 94 height 32
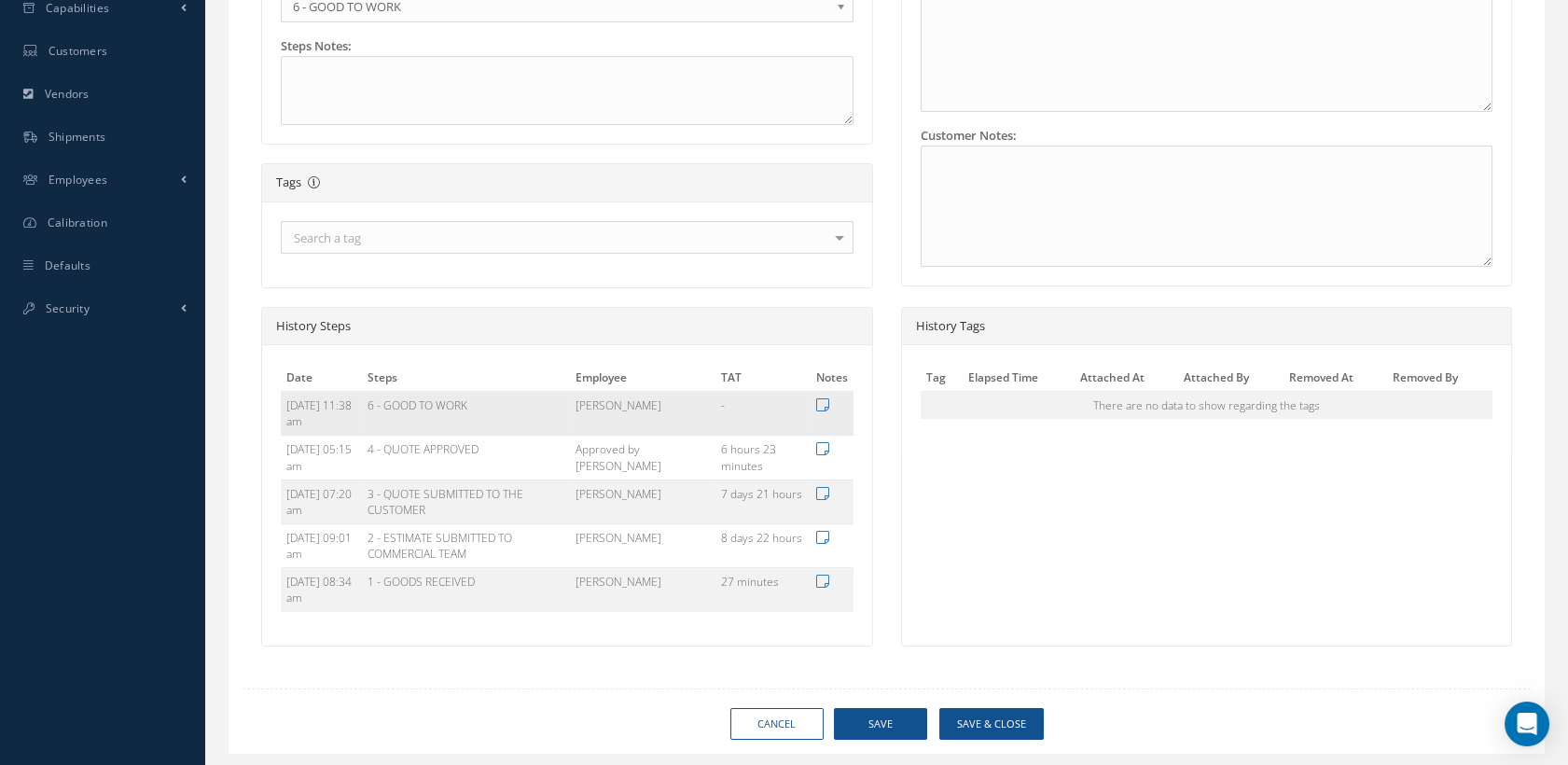
type input "AEROKNOW"
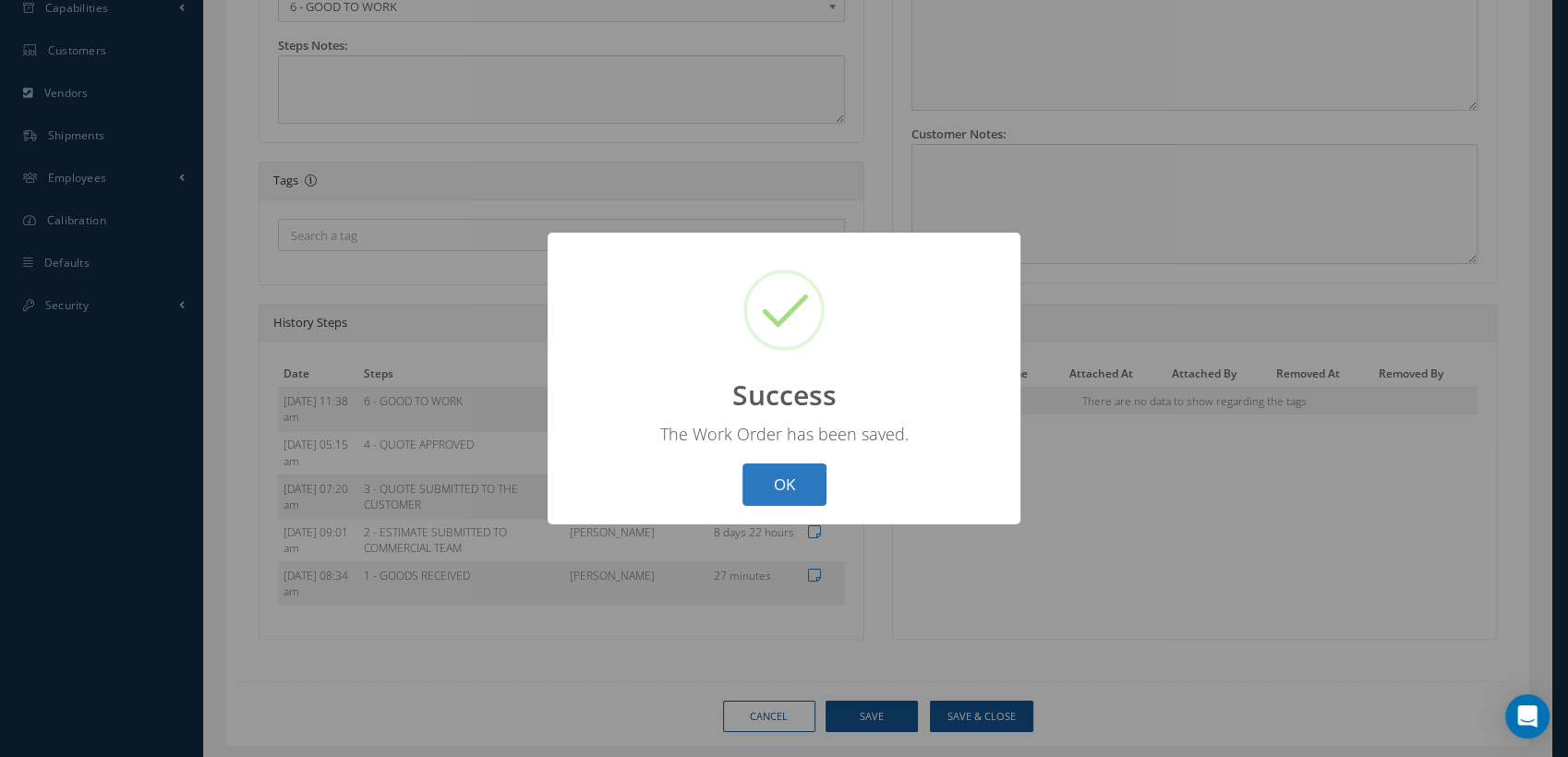
click at [804, 491] on button "OK" at bounding box center [784, 485] width 84 height 43
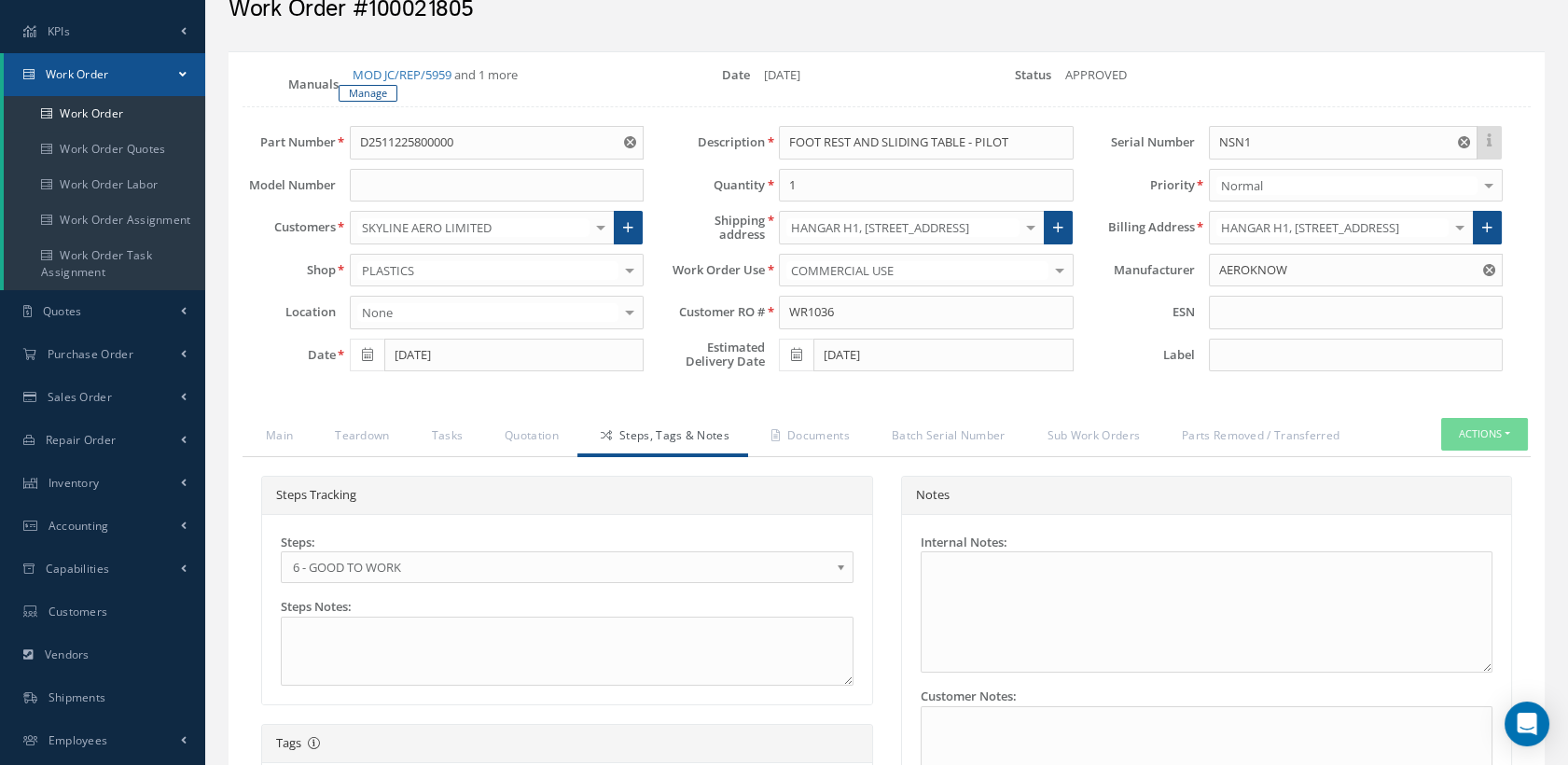
scroll to position [207, 0]
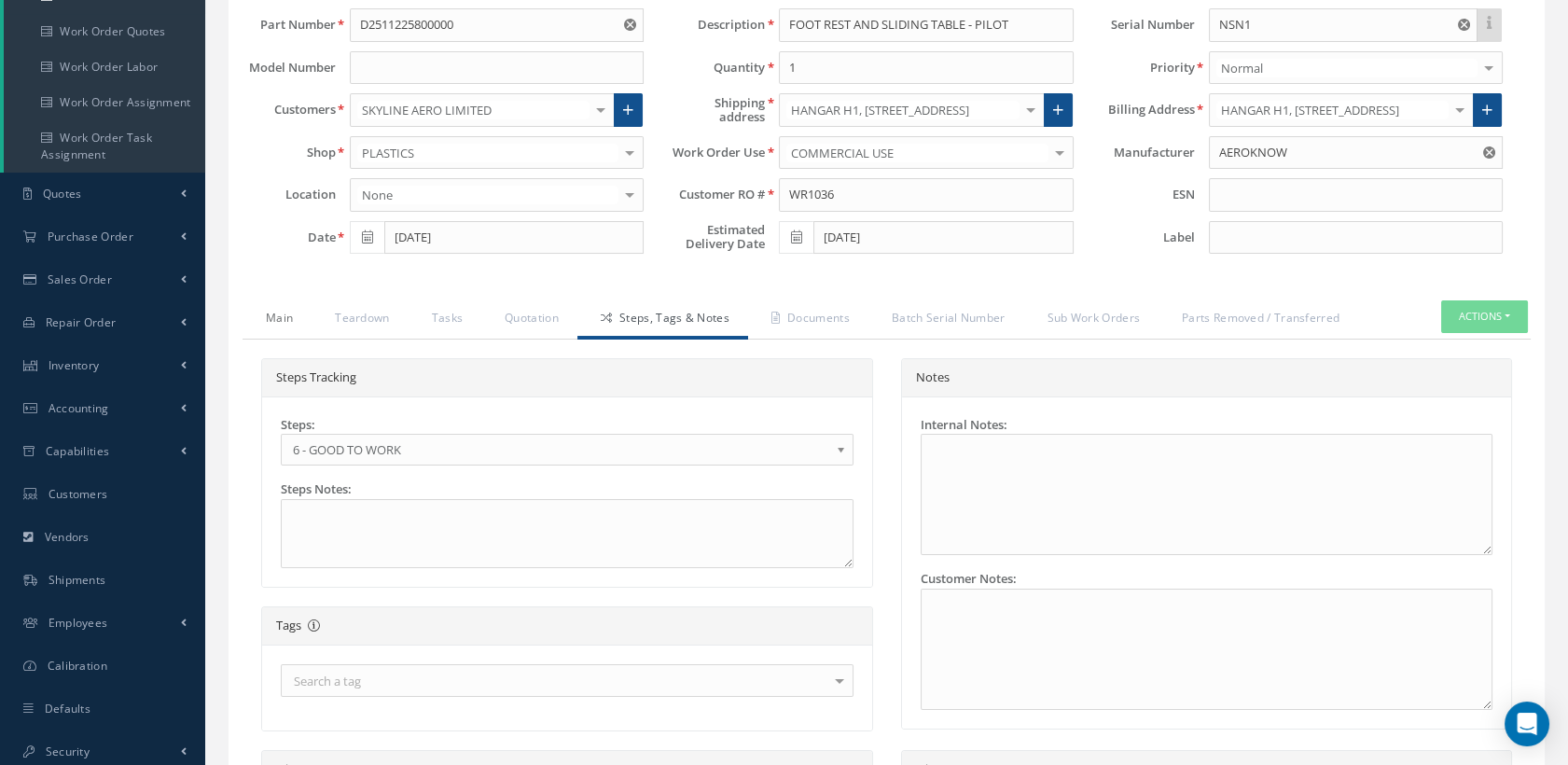
click at [290, 322] on link "Main" at bounding box center [276, 319] width 69 height 39
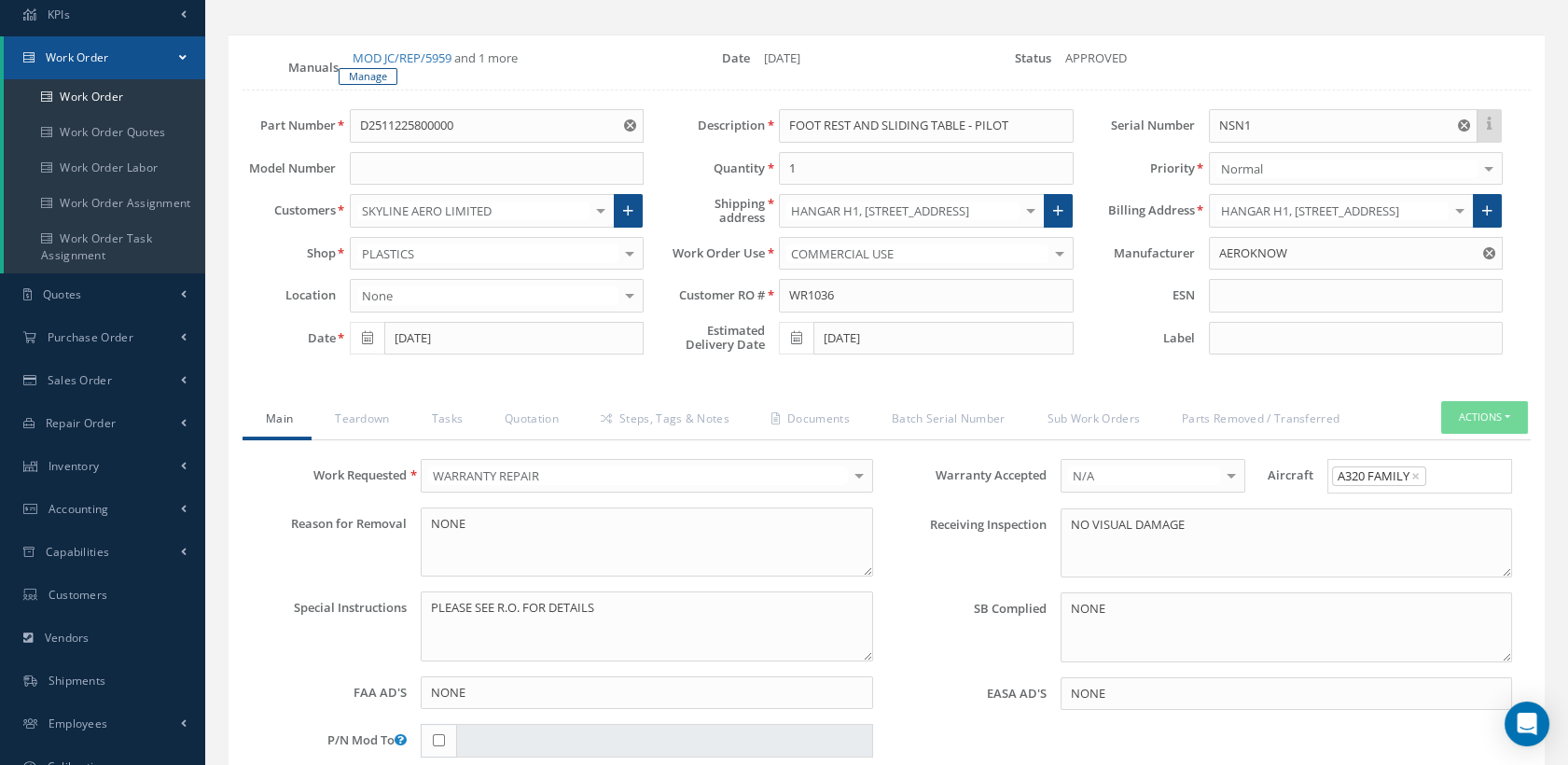
scroll to position [103, 0]
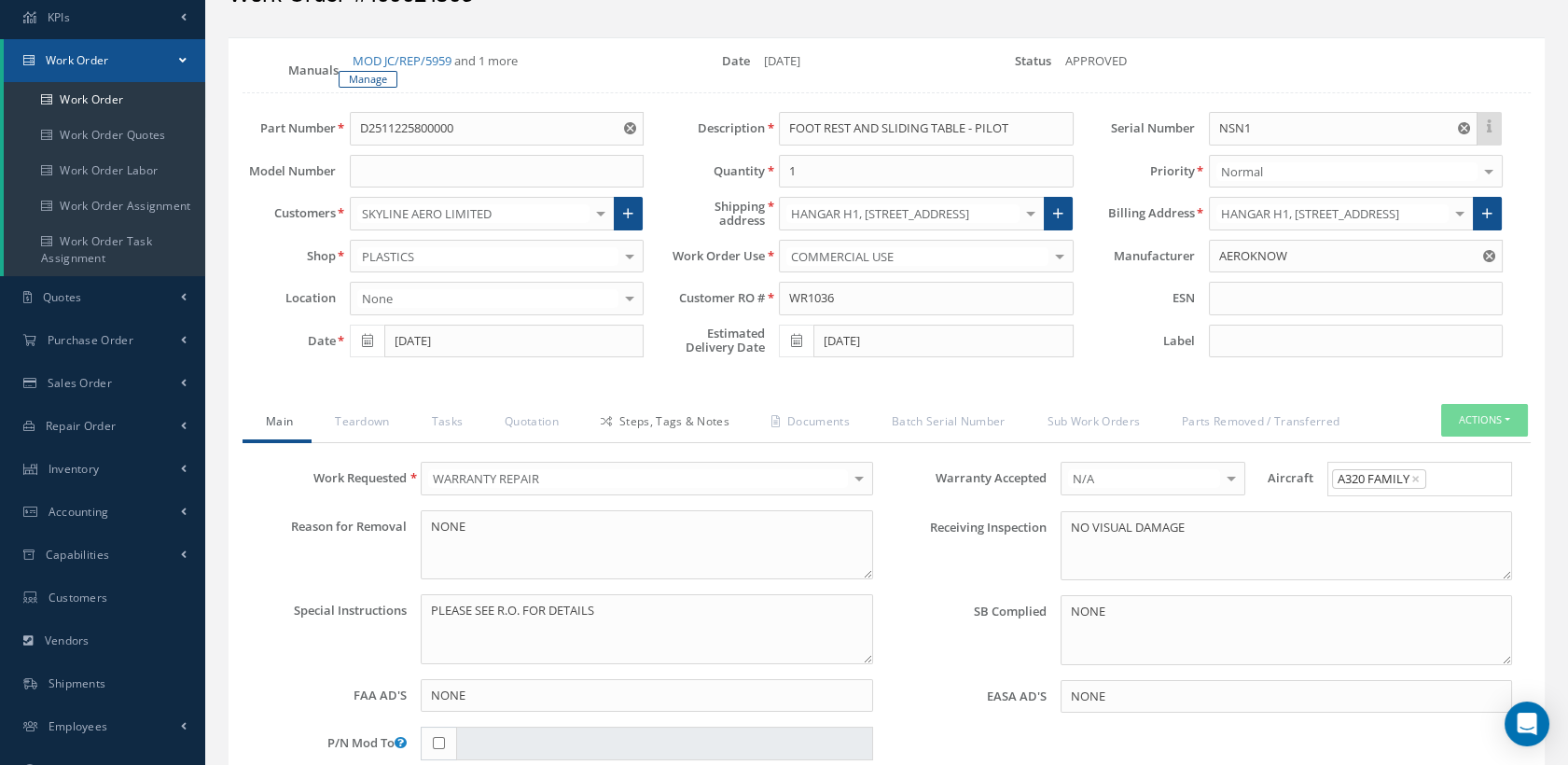
click at [649, 425] on link "Steps, Tags & Notes" at bounding box center [662, 423] width 170 height 39
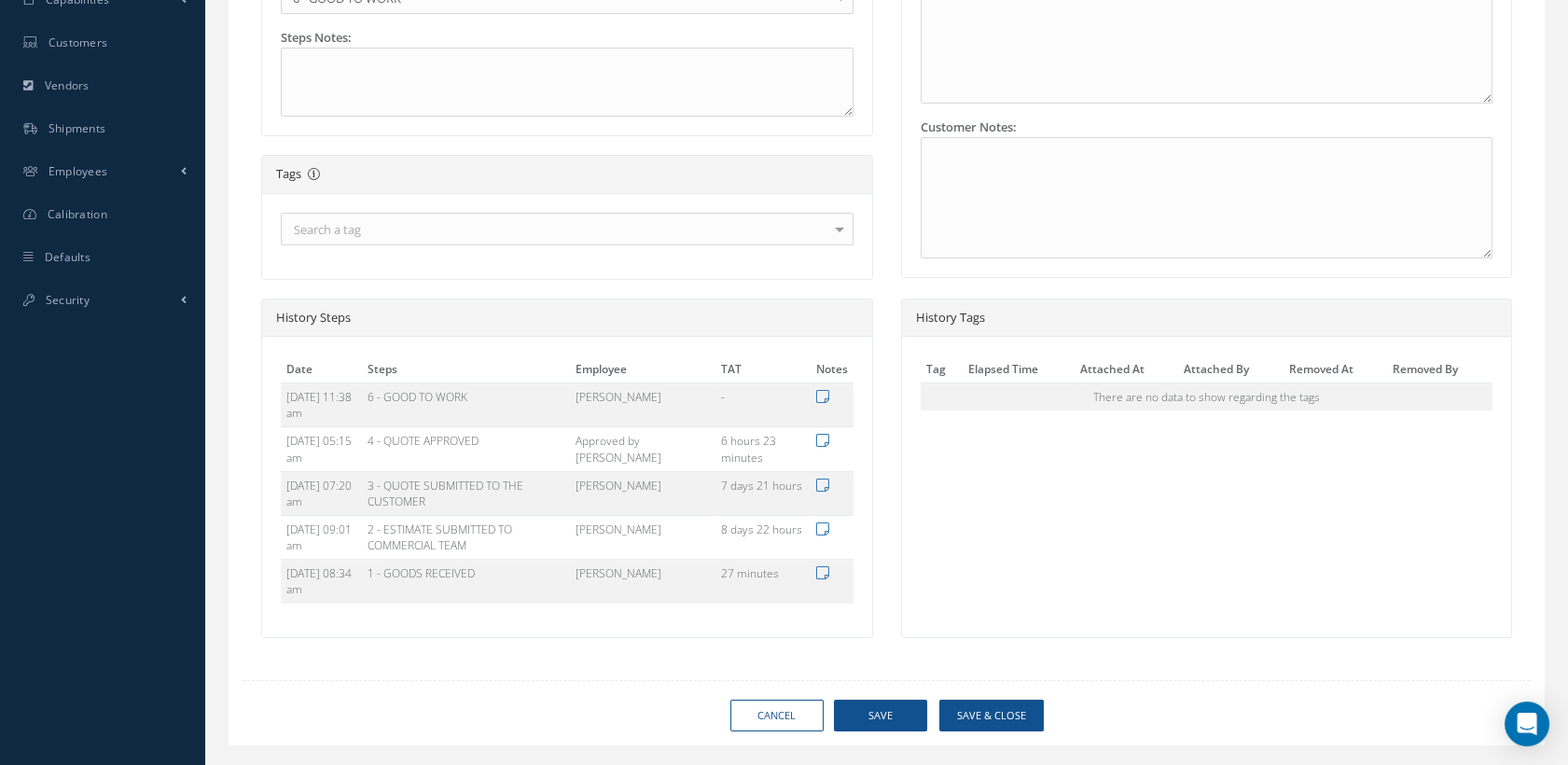
scroll to position [694, 0]
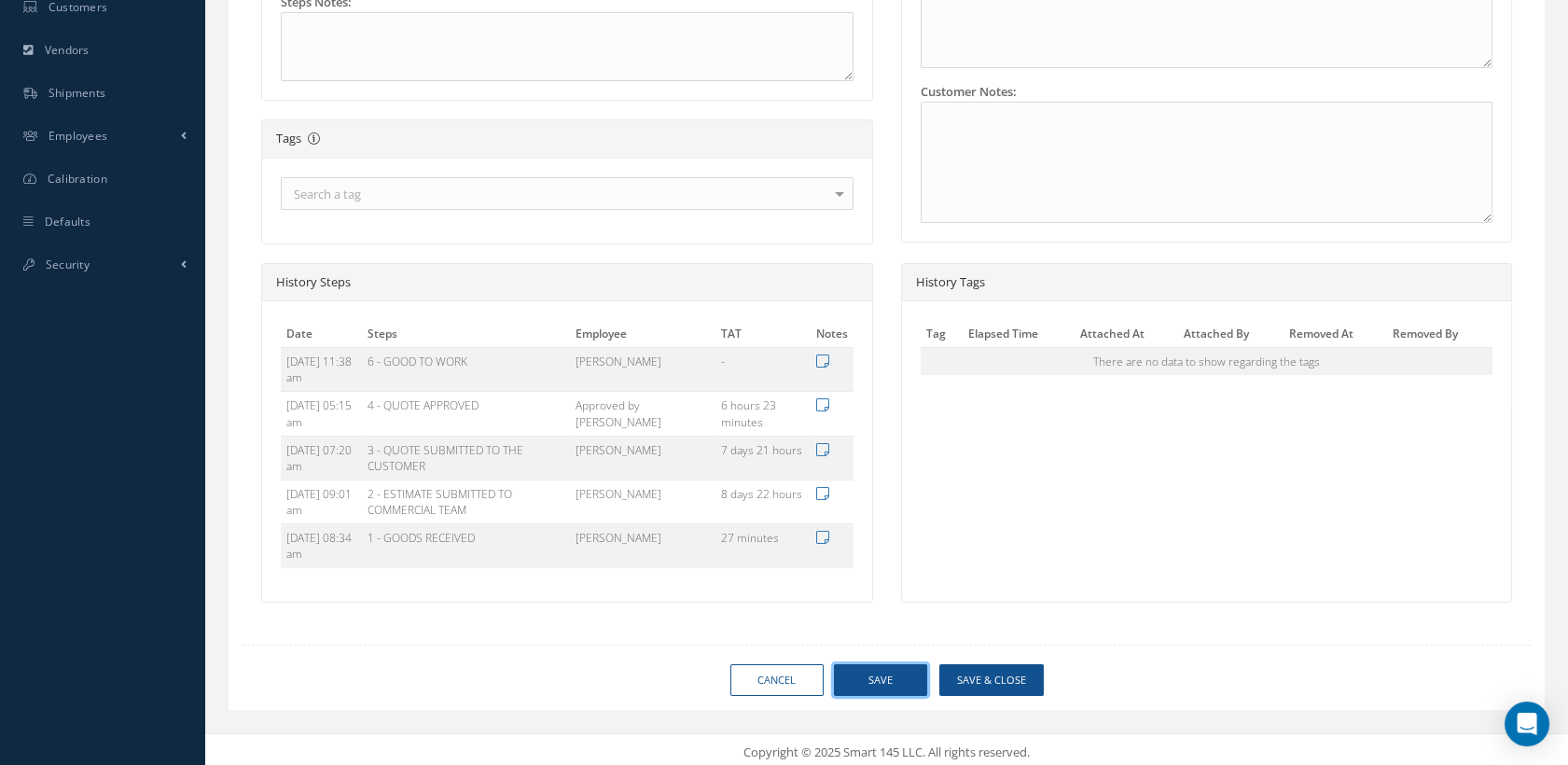
click at [876, 683] on button "Save" at bounding box center [880, 681] width 94 height 32
type input "AEROKNOW"
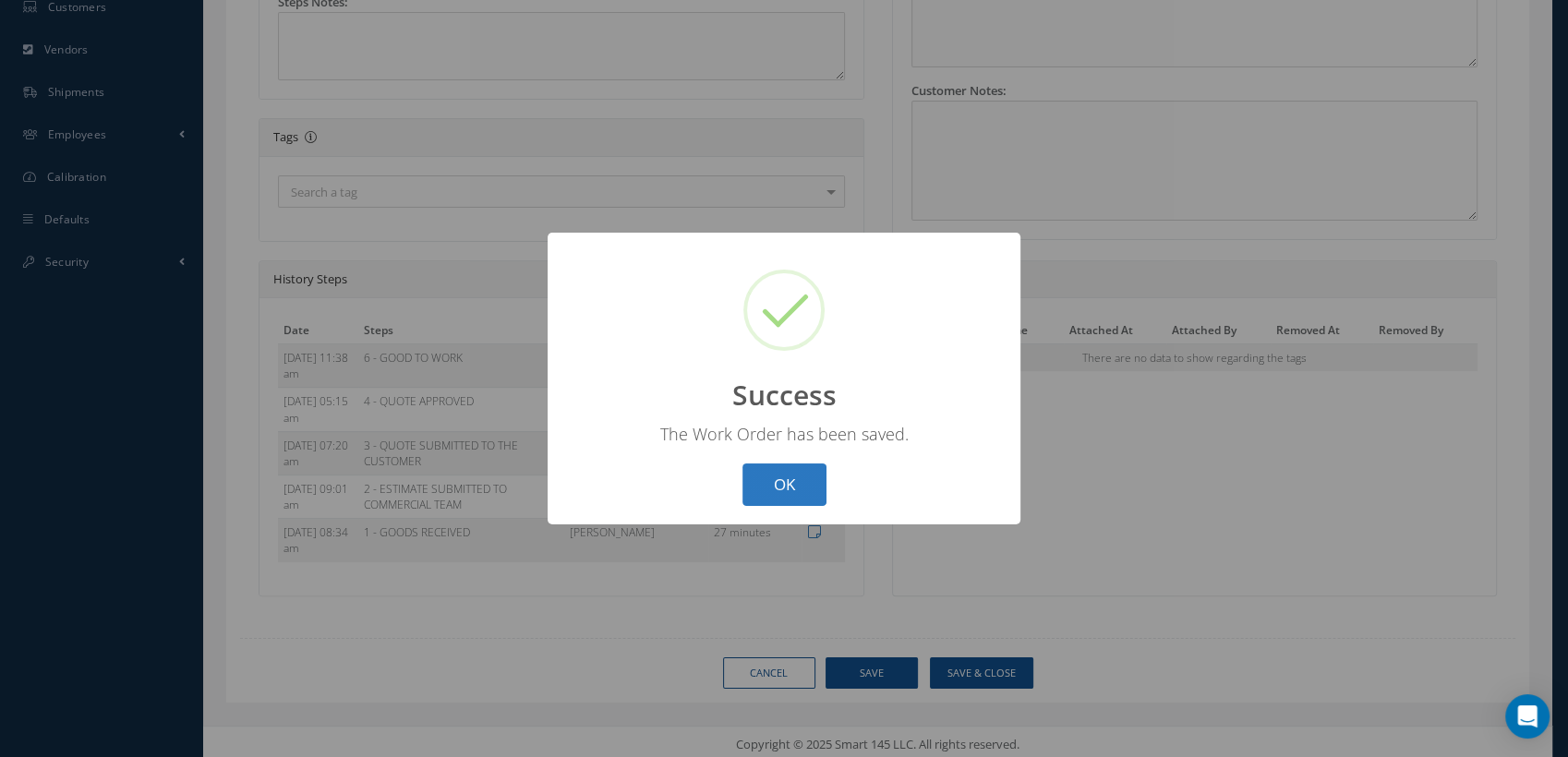
click at [782, 497] on button "OK" at bounding box center [784, 485] width 84 height 43
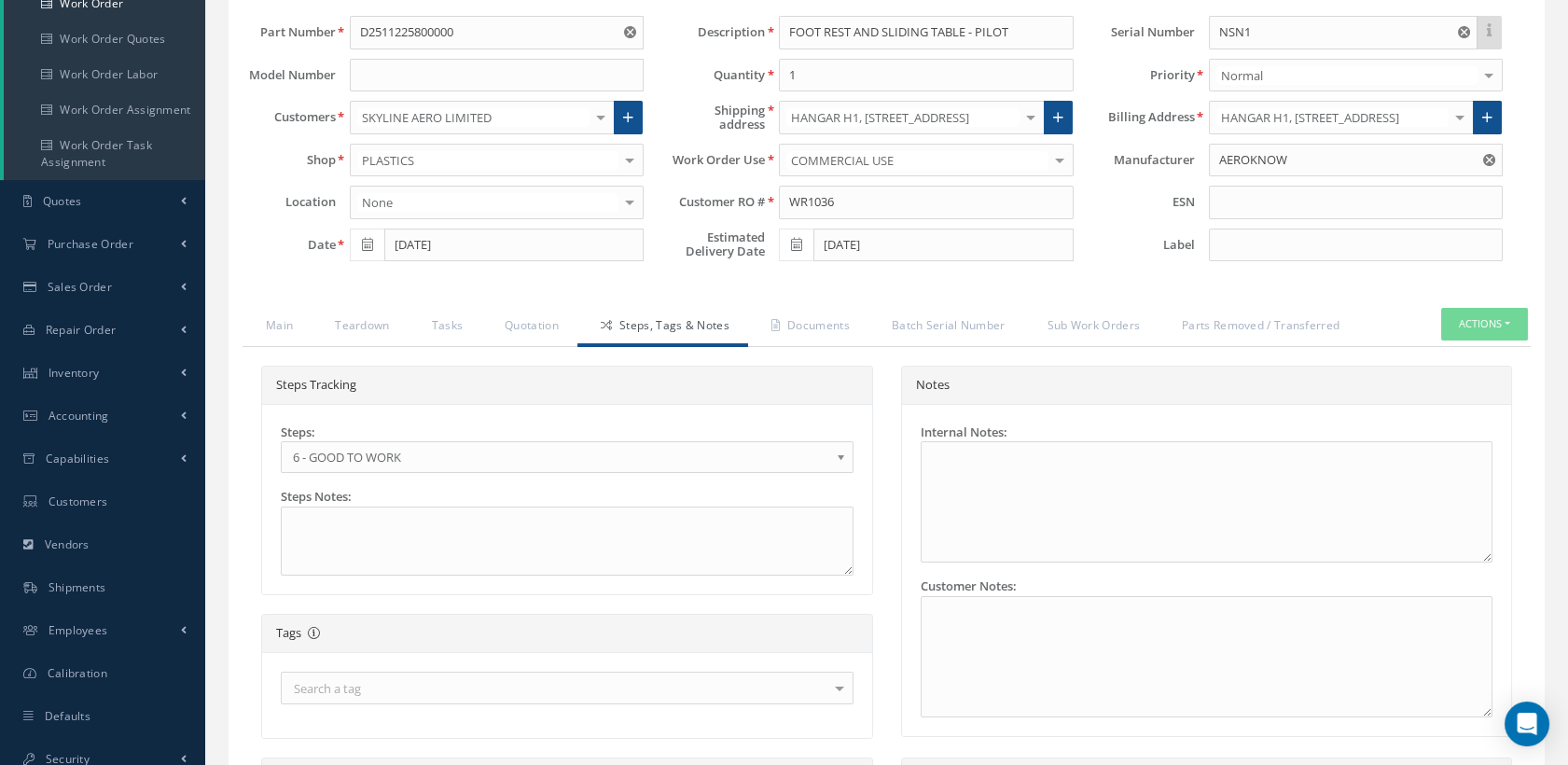
scroll to position [280, 0]
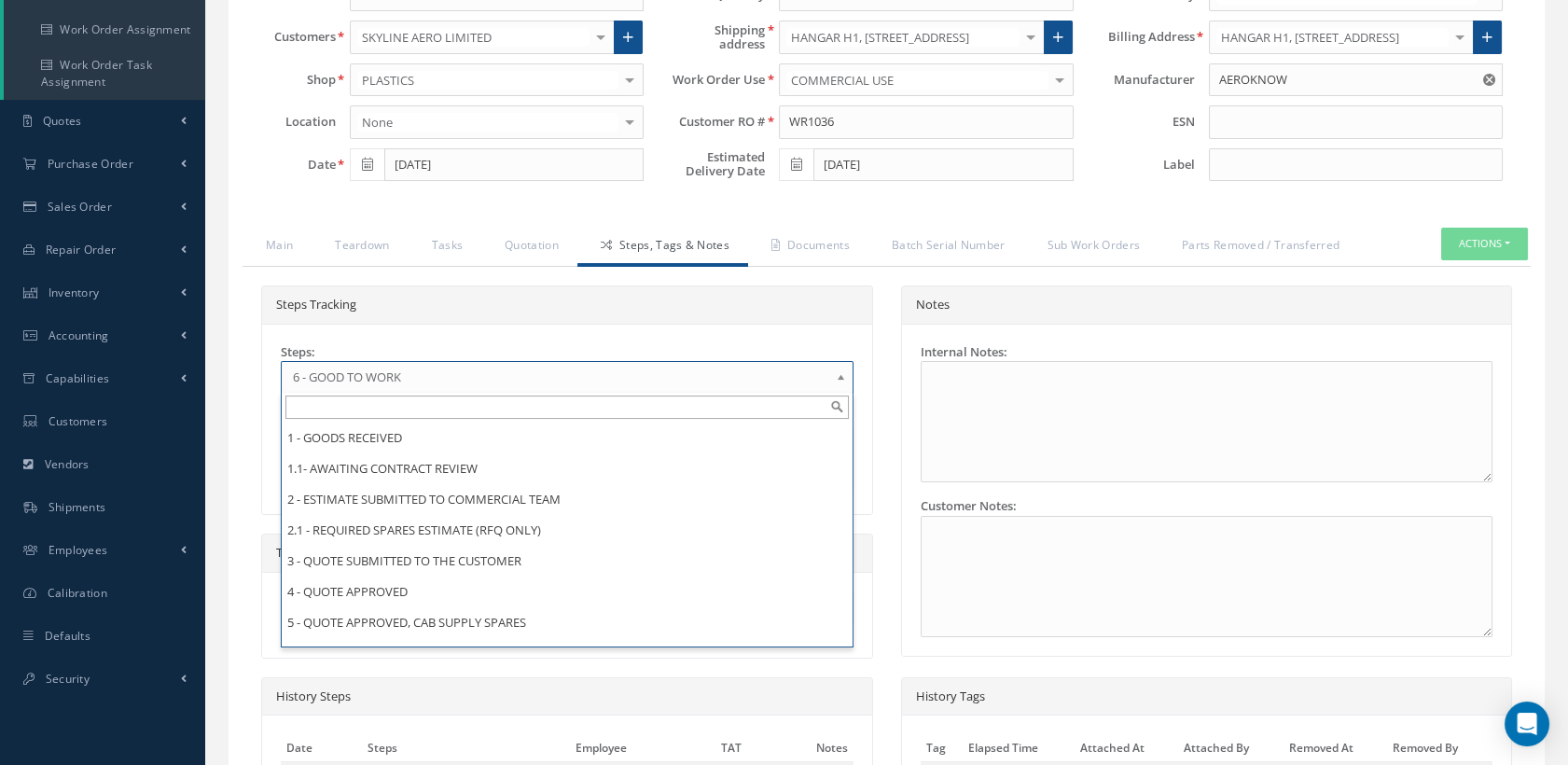
click at [837, 366] on b at bounding box center [844, 382] width 17 height 30
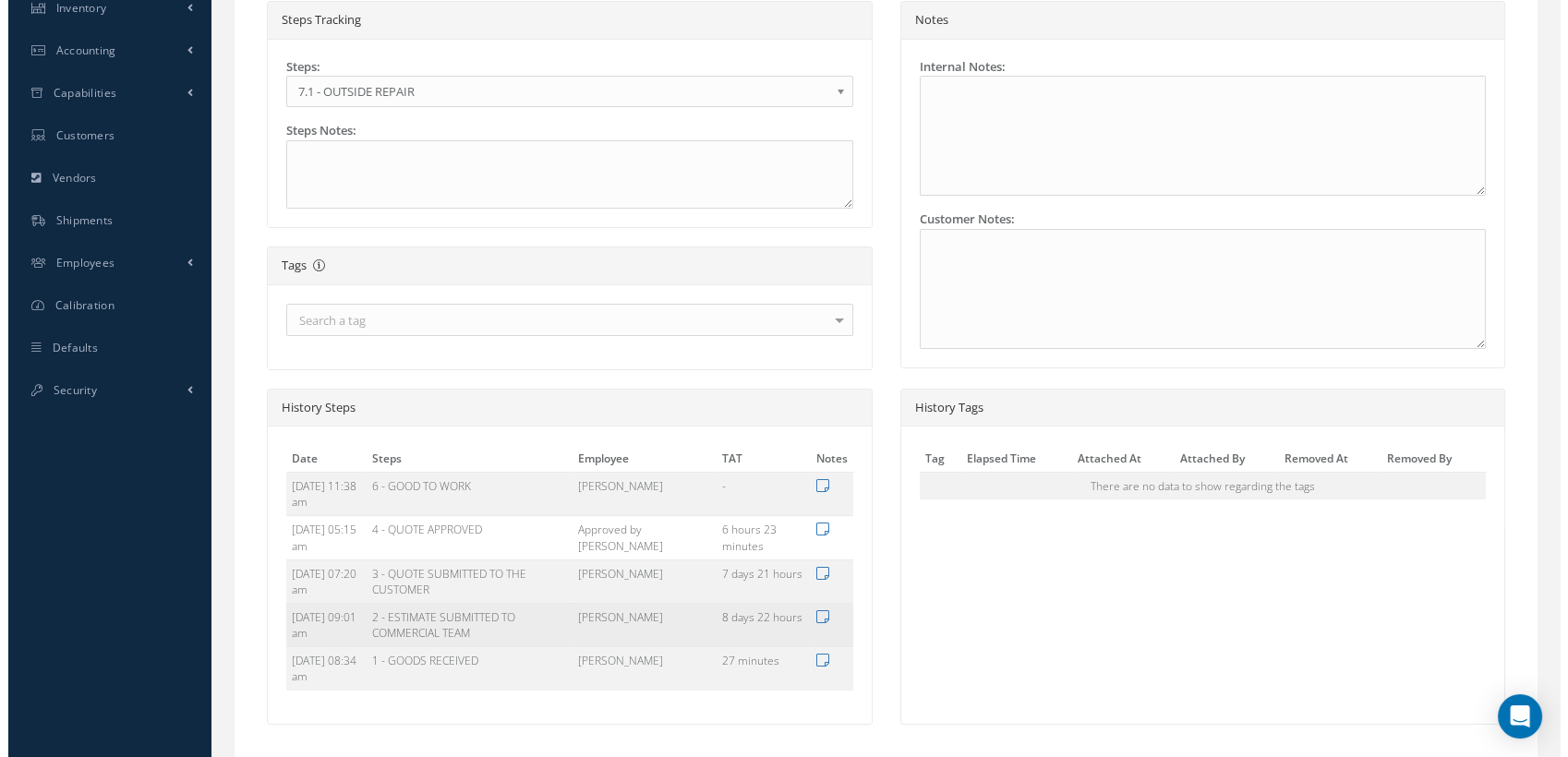
scroll to position [687, 0]
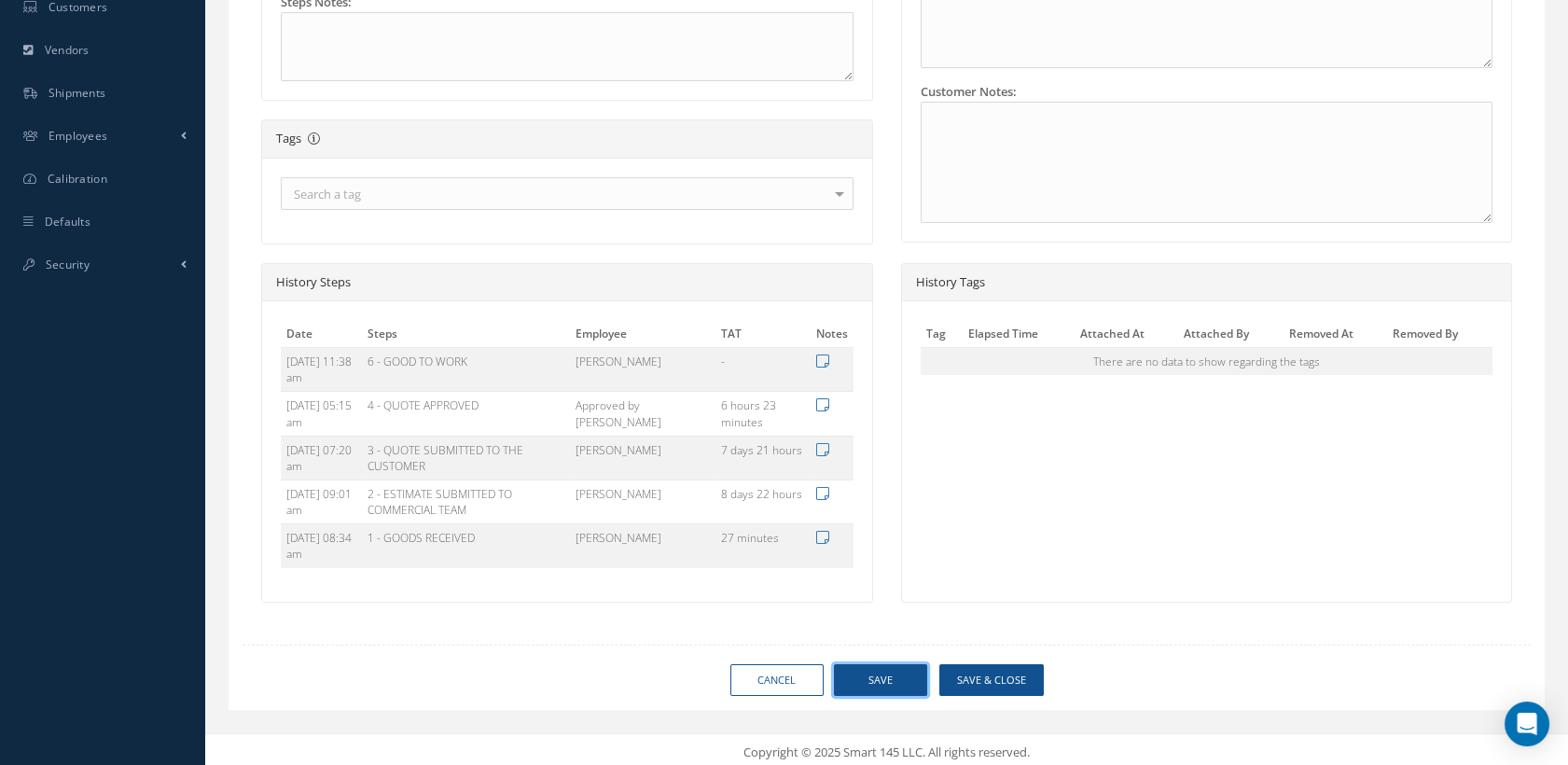
drag, startPoint x: 896, startPoint y: 675, endPoint x: 955, endPoint y: 632, distance: 73.0
click at [896, 615] on div "Loading… Manuals MOD JC/REP/5959 and 1 more [GEOGRAPHIC_DATA] Date [DATE] Statu…" at bounding box center [886, 79] width 1316 height 1264
click at [993, 672] on button "Save & Close" at bounding box center [992, 681] width 104 height 32
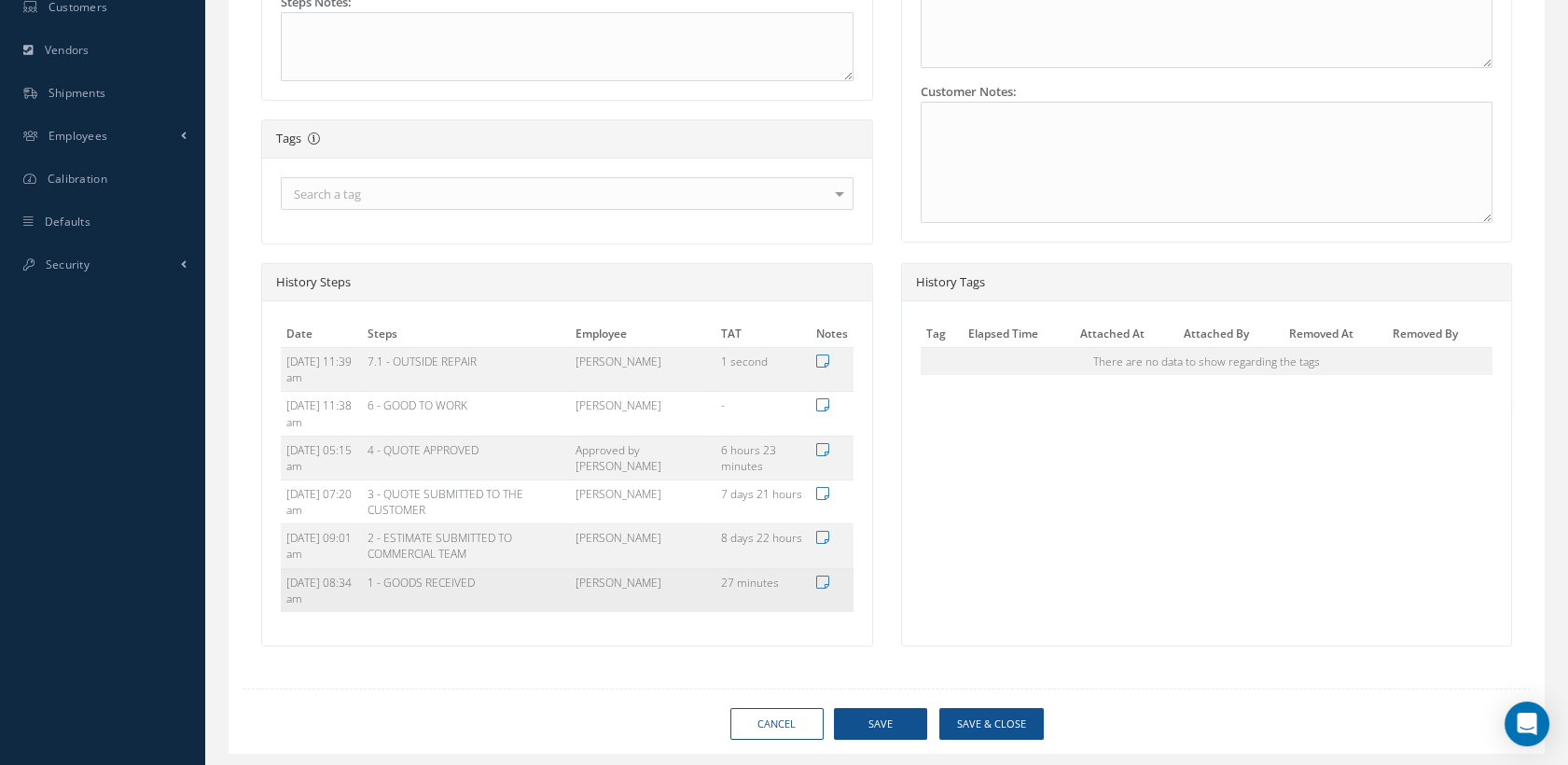
type input "AEROKNOW"
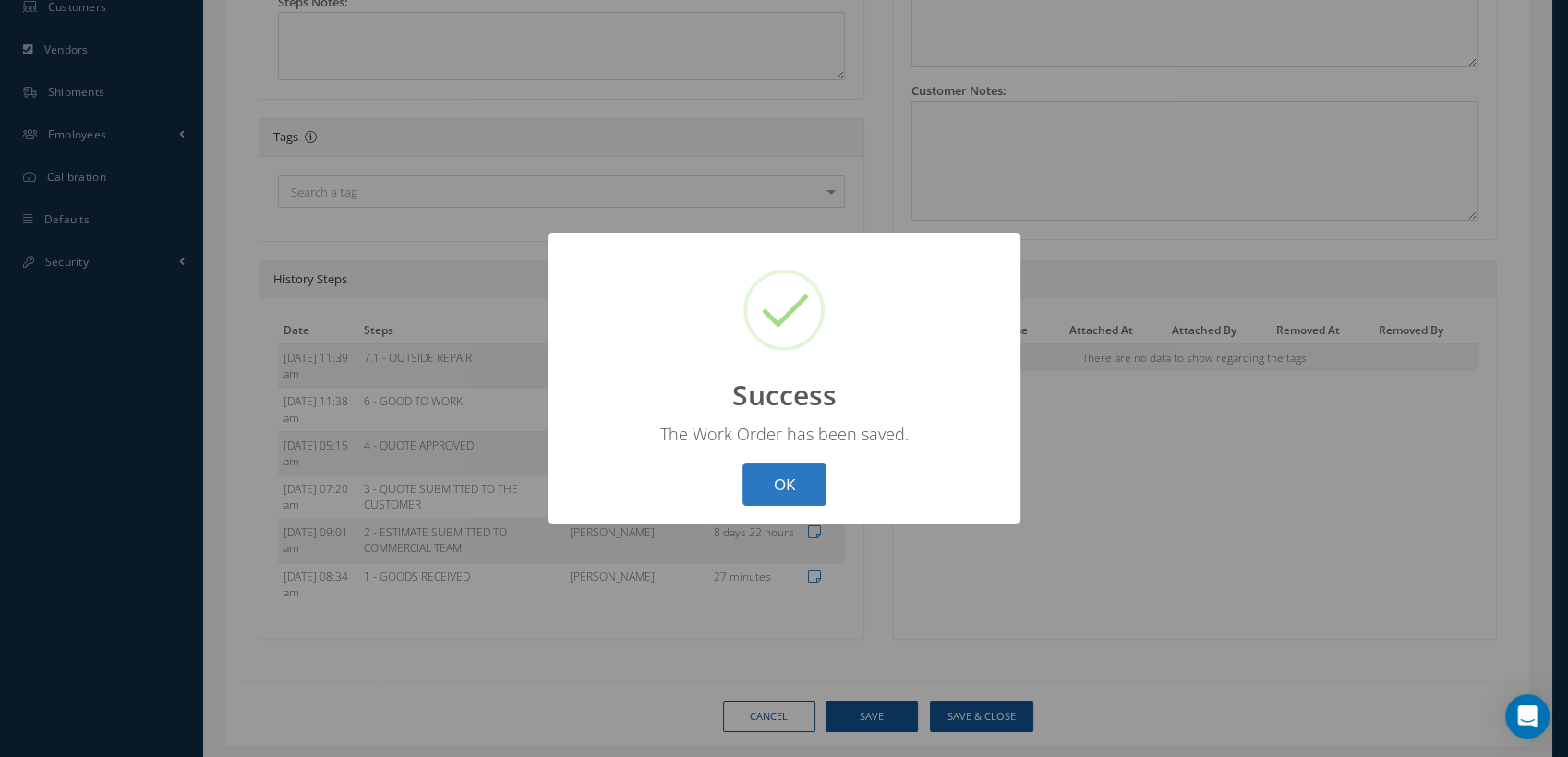
click at [784, 466] on button "OK" at bounding box center [784, 485] width 84 height 43
select select "25"
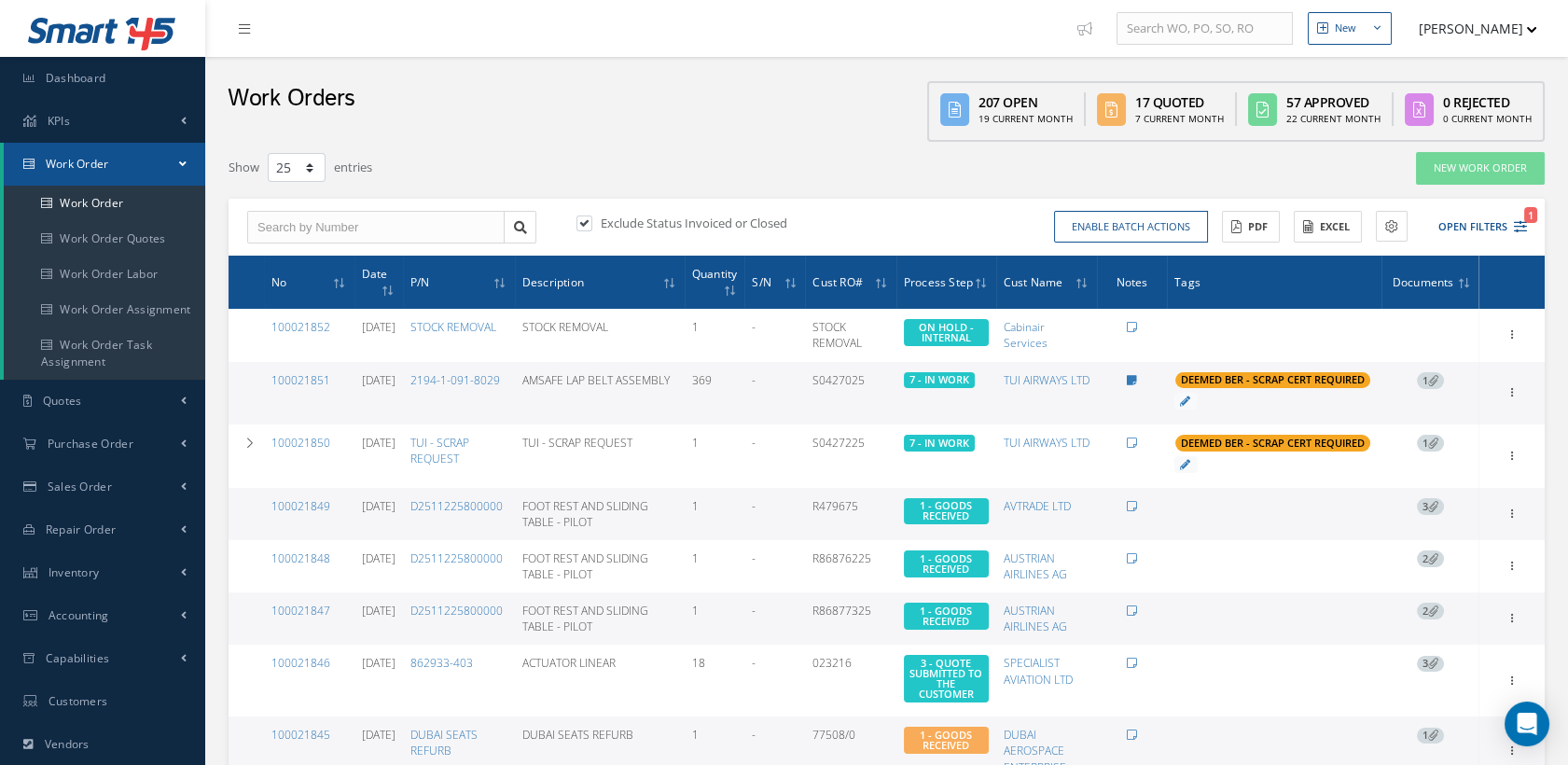
click at [1477, 36] on button "[PERSON_NAME]" at bounding box center [1469, 28] width 136 height 36
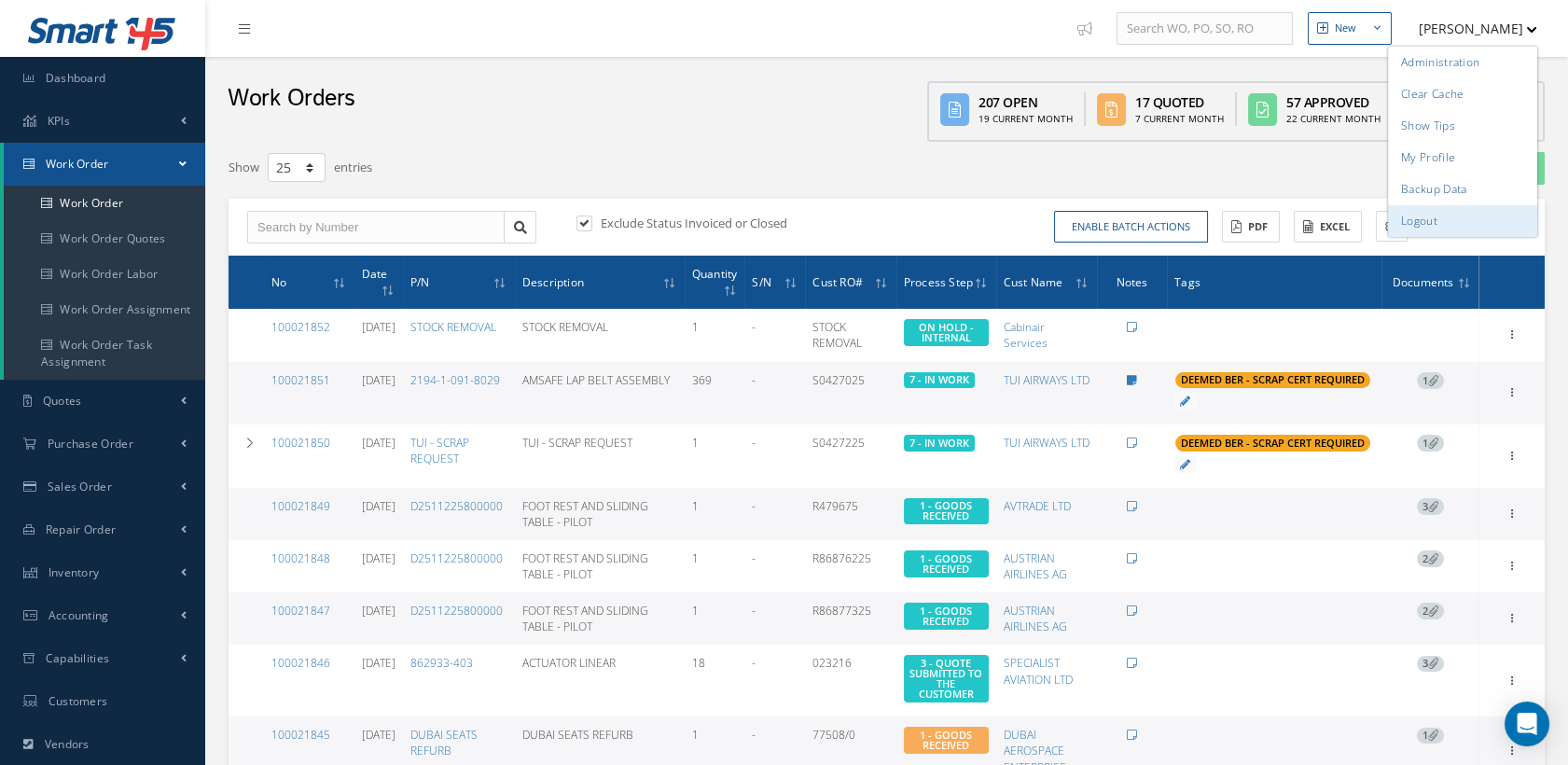
click at [1429, 226] on link "Logout" at bounding box center [1463, 222] width 150 height 32
